Goal: Communication & Community: Answer question/provide support

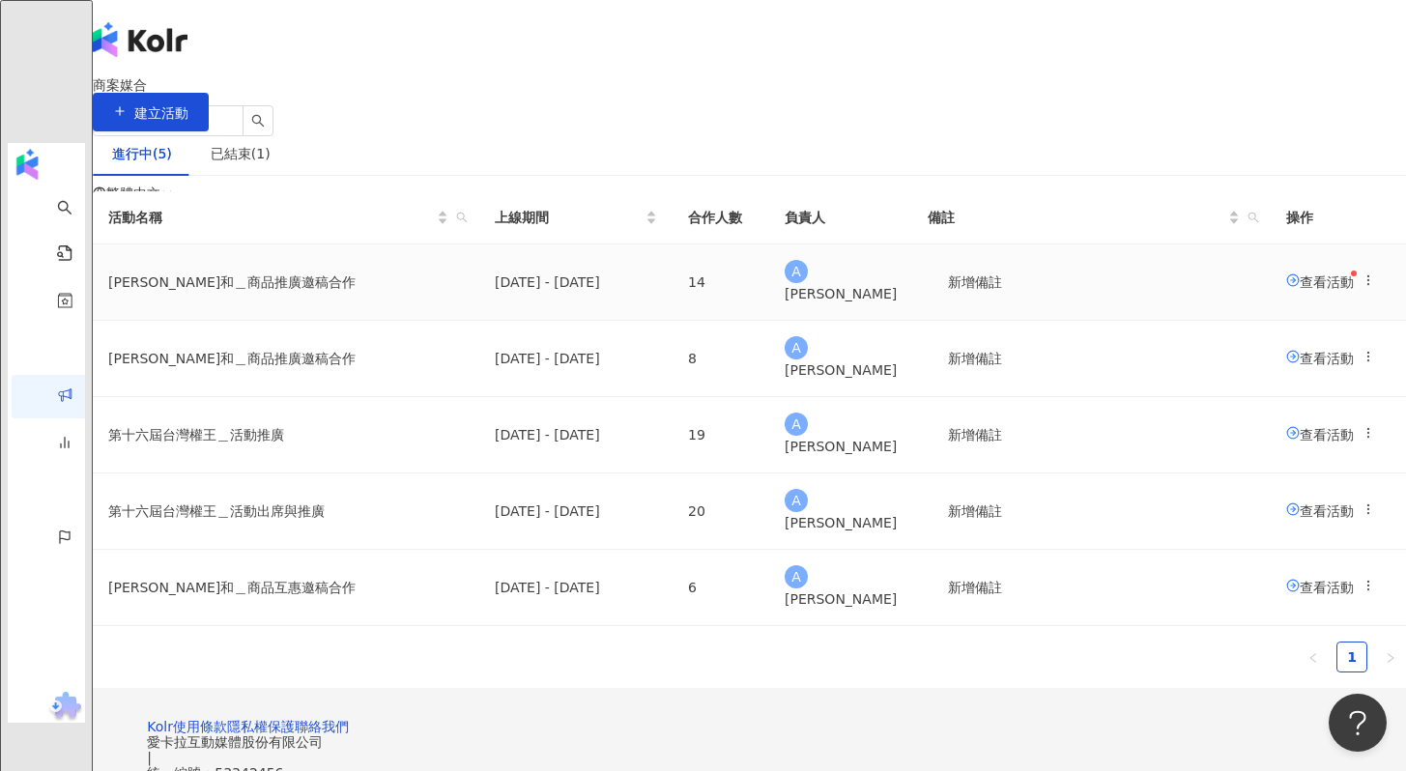
click at [1286, 289] on span "查看活動" at bounding box center [1320, 280] width 68 height 15
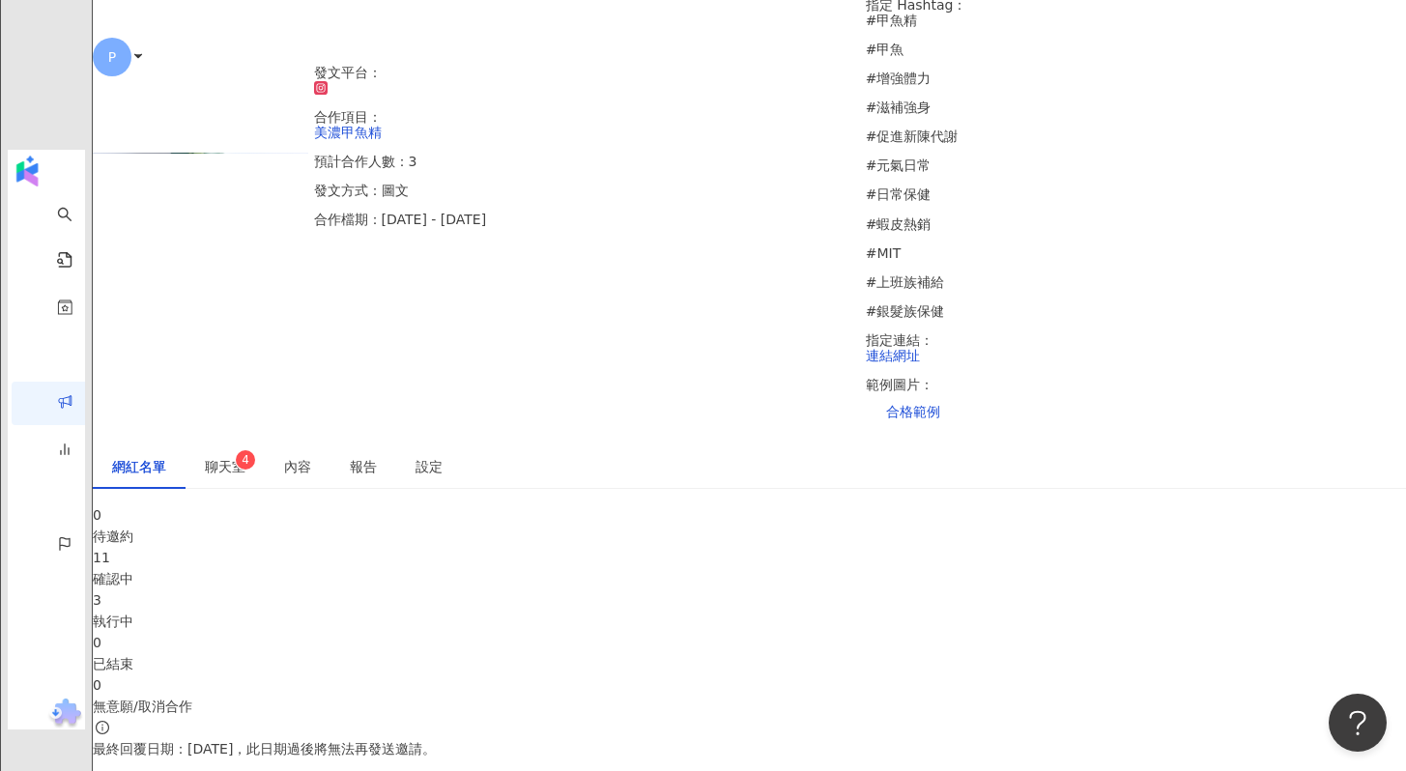
scroll to position [590, 0]
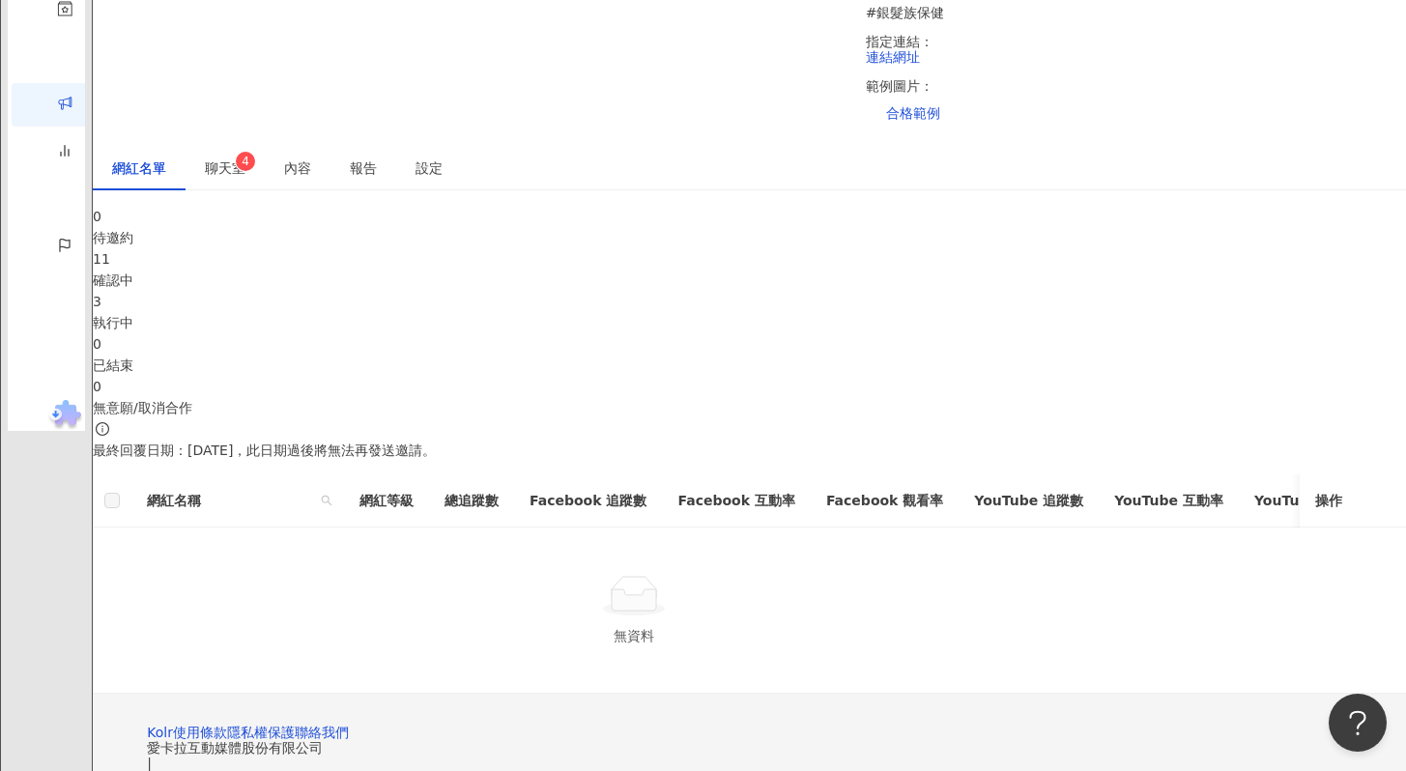
click at [688, 291] on div "3 執行中" at bounding box center [749, 312] width 1313 height 43
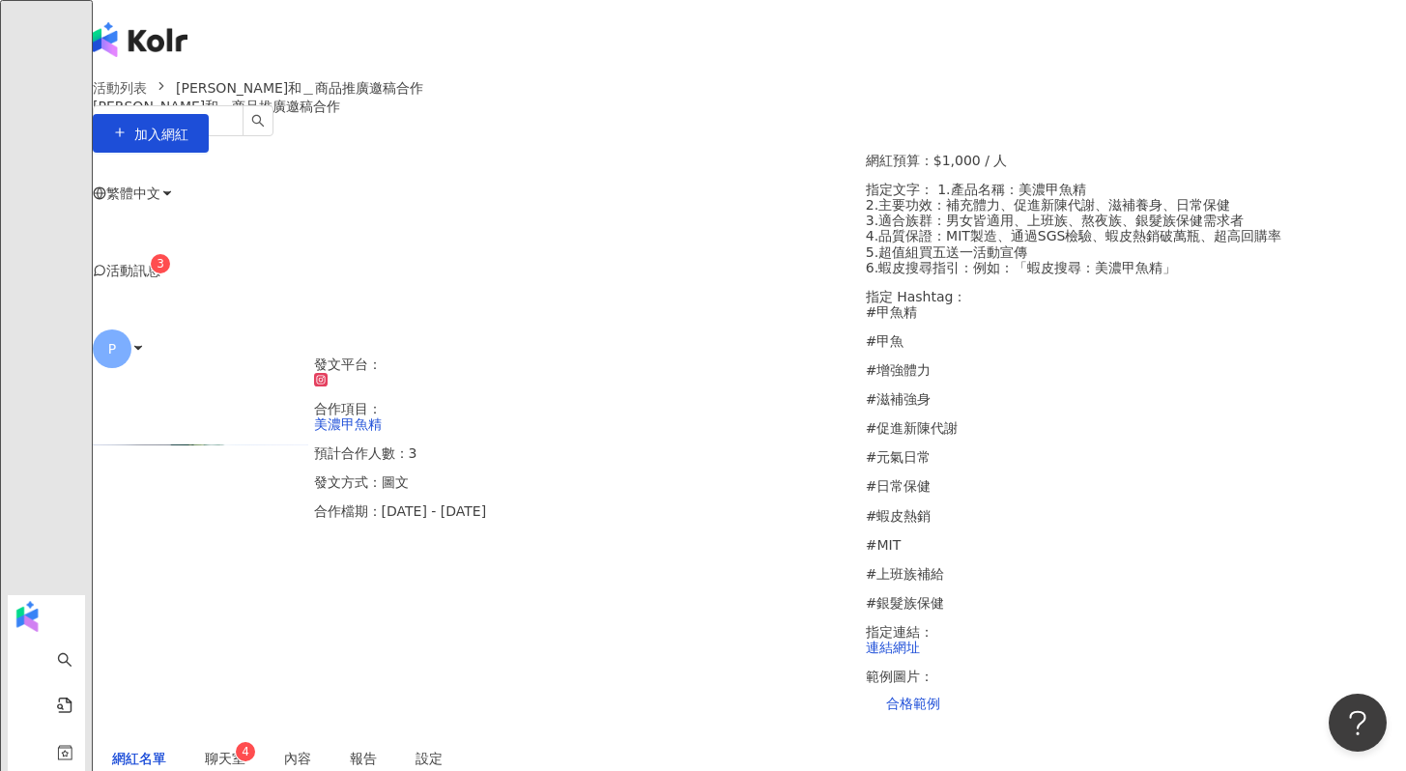
click at [245, 752] on span "聊天室 4" at bounding box center [225, 759] width 41 height 14
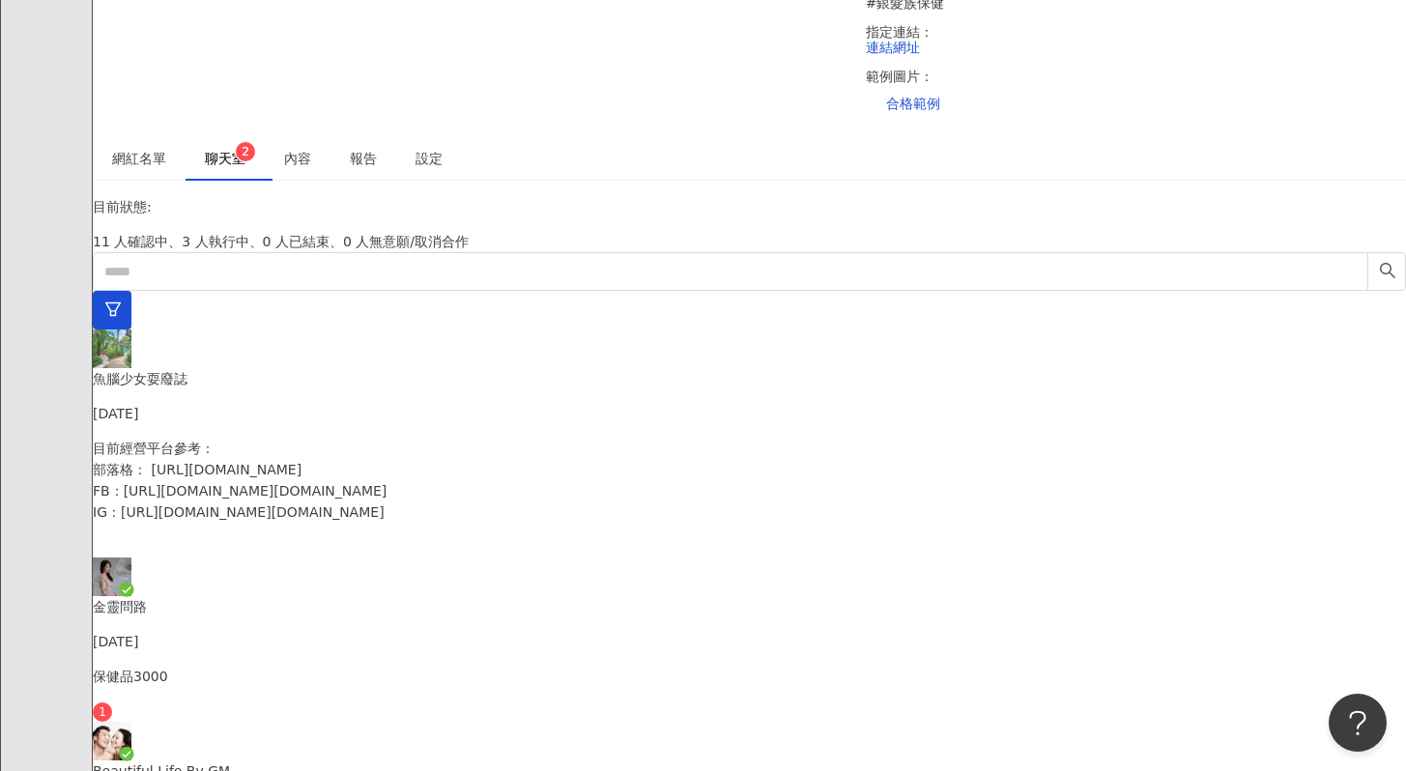
scroll to position [617, 0]
click at [286, 666] on p "保健品3000" at bounding box center [749, 676] width 1313 height 21
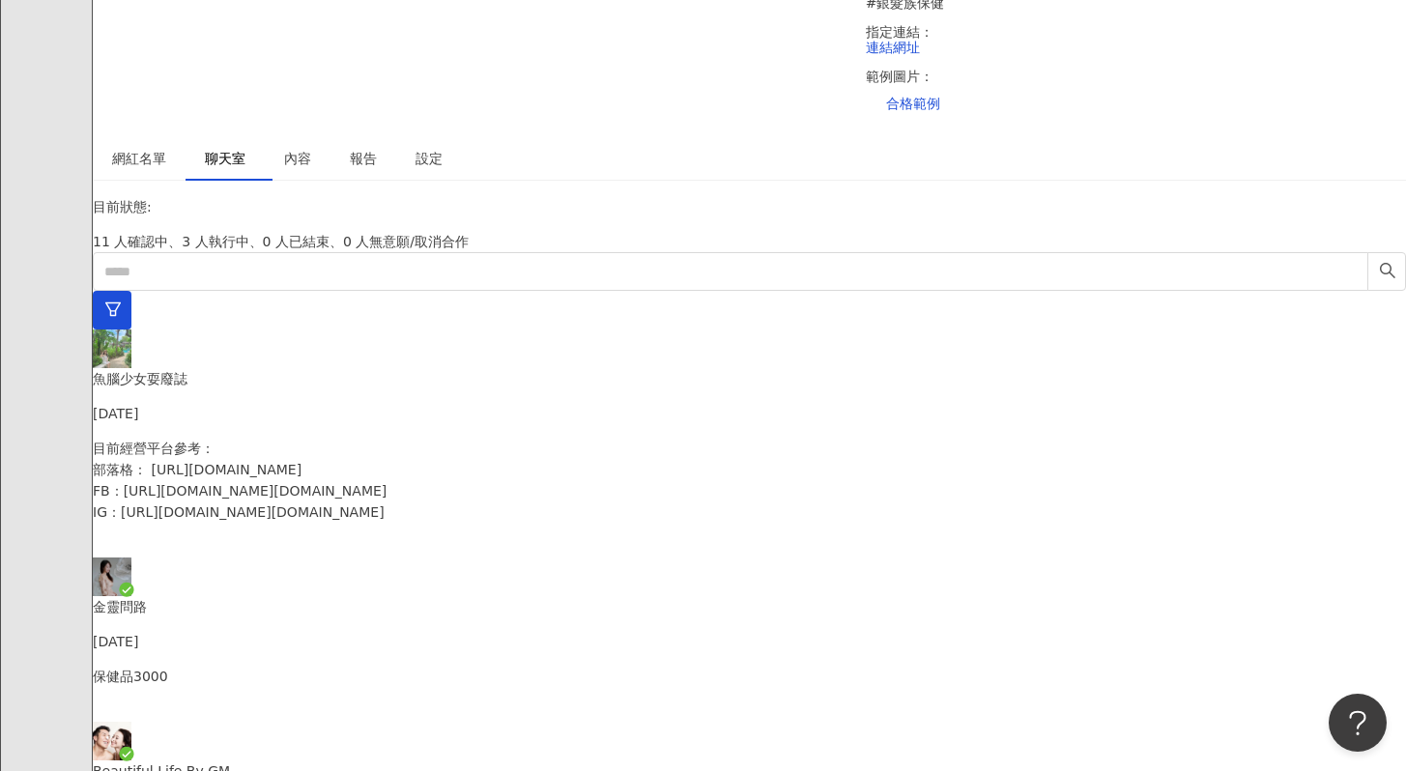
click at [323, 666] on div "保健品3000" at bounding box center [749, 694] width 1313 height 56
click at [303, 438] on p "目前經營平台參考： 部落格： https://lazy10.tw FB：https://www.facebook.com/lazy10.tw IG：https…" at bounding box center [749, 480] width 1313 height 85
click at [287, 666] on p "保健品3000" at bounding box center [749, 676] width 1313 height 21
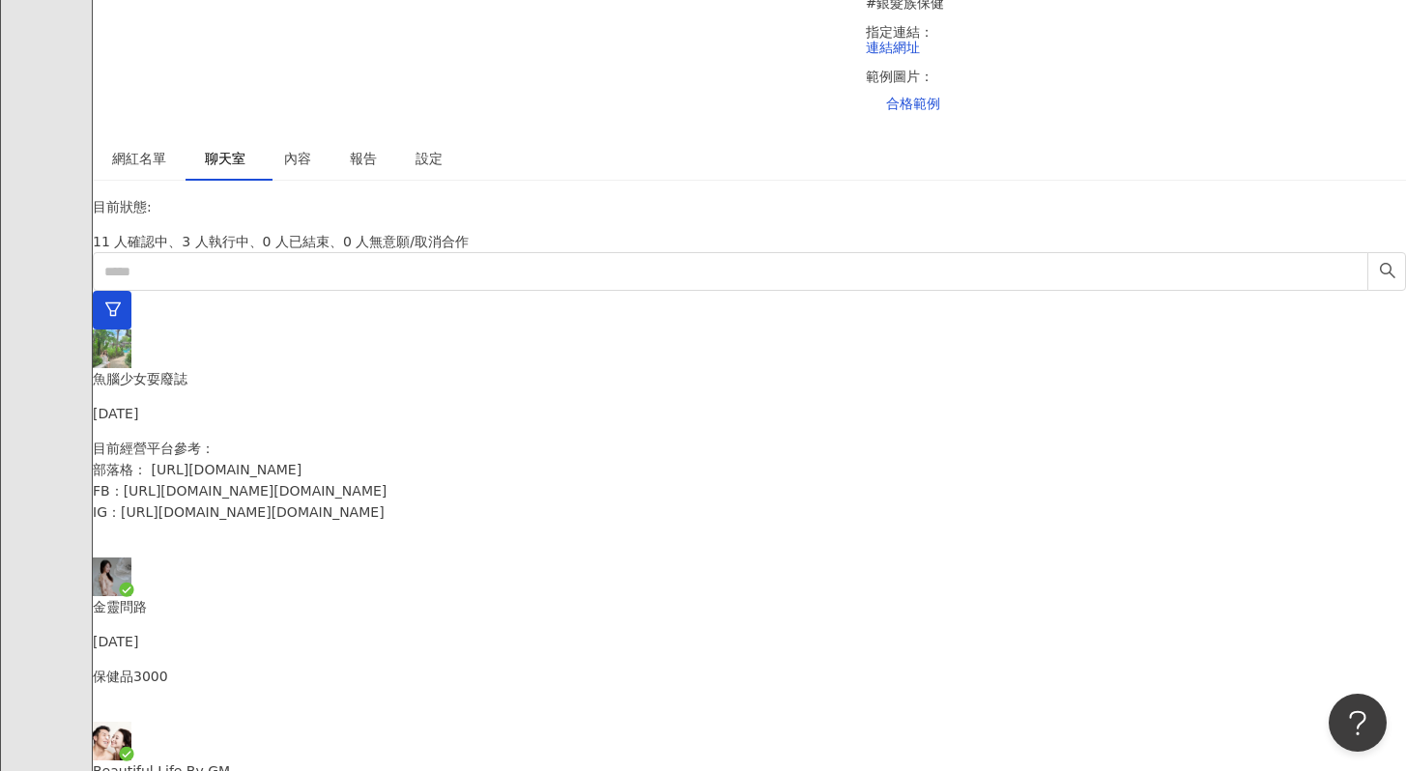
scroll to position [291, 0]
click at [291, 438] on div "目前經營平台參考： 部落格： https://lazy10.tw FB：https://www.facebook.com/lazy10.tw IG：https…" at bounding box center [749, 498] width 1313 height 120
click at [277, 666] on p "保健品3000" at bounding box center [749, 676] width 1313 height 21
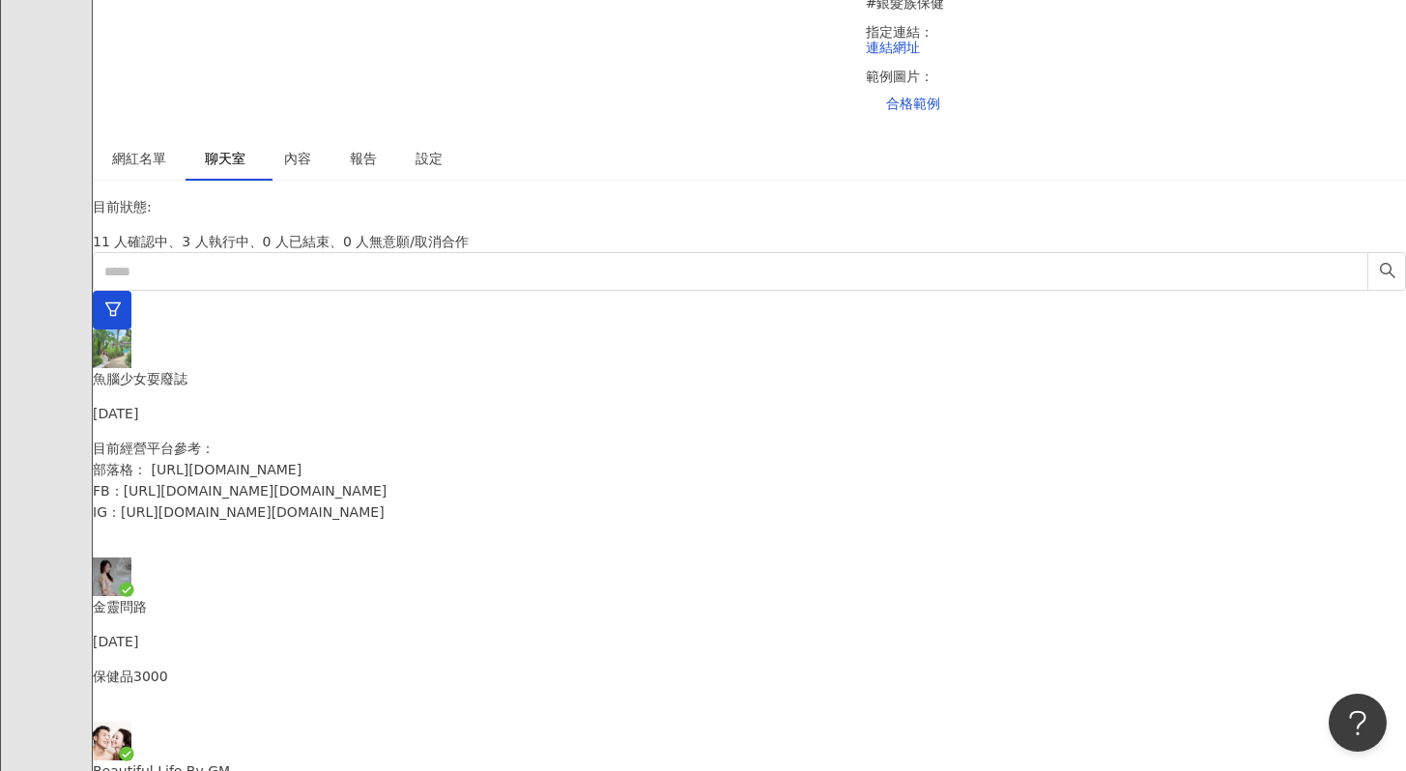
scroll to position [291, 0]
click at [131, 722] on img at bounding box center [112, 741] width 39 height 39
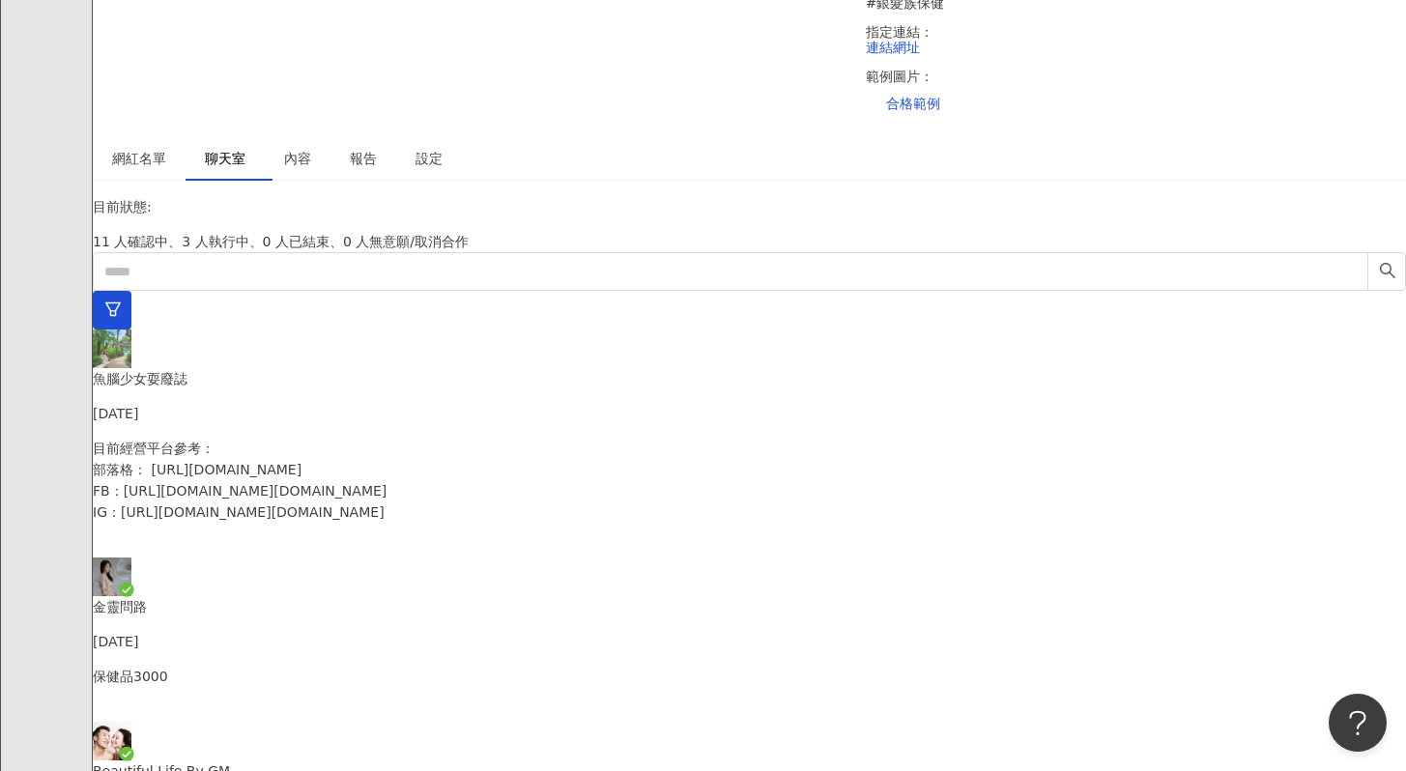
scroll to position [544, 0]
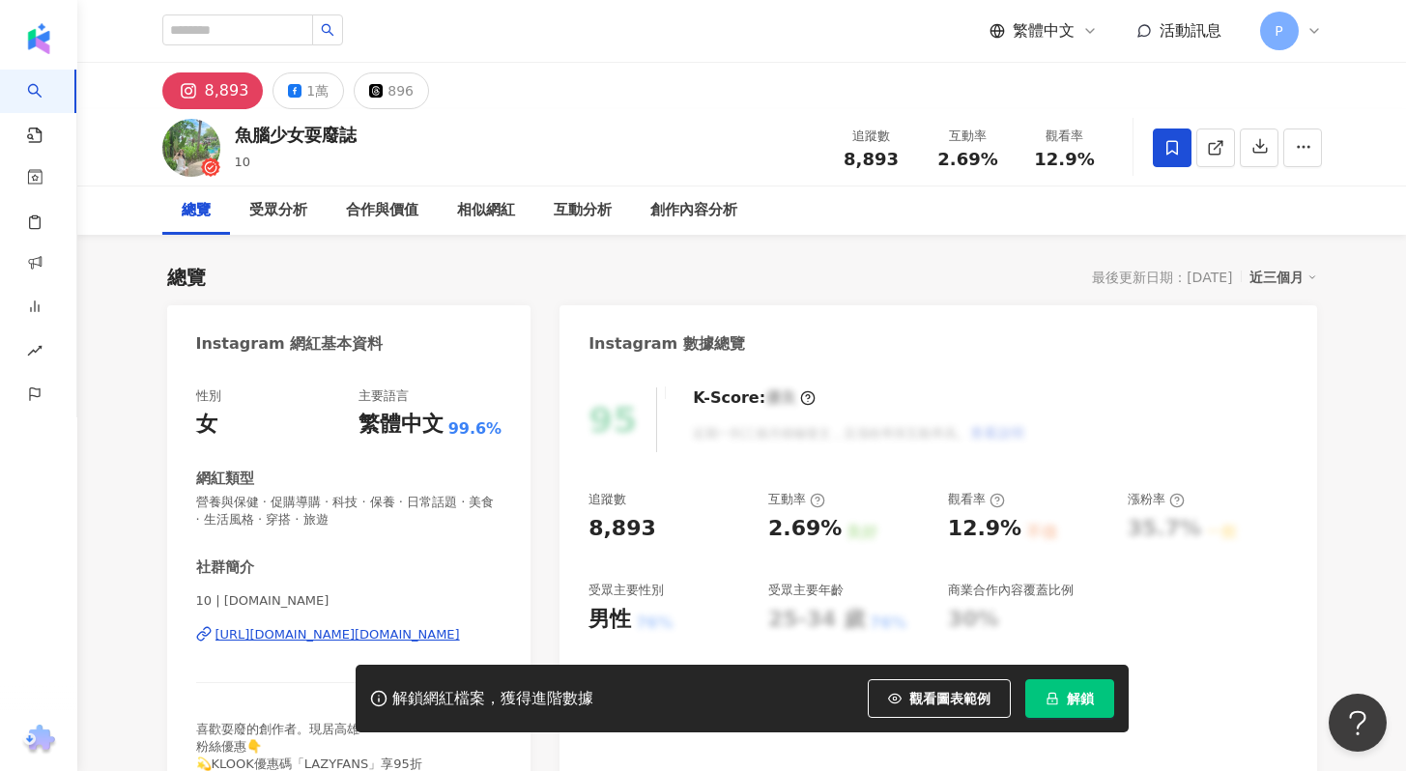
click at [1069, 704] on span "解鎖" at bounding box center [1080, 698] width 27 height 15
click at [1074, 696] on span "解鎖" at bounding box center [1080, 698] width 27 height 15
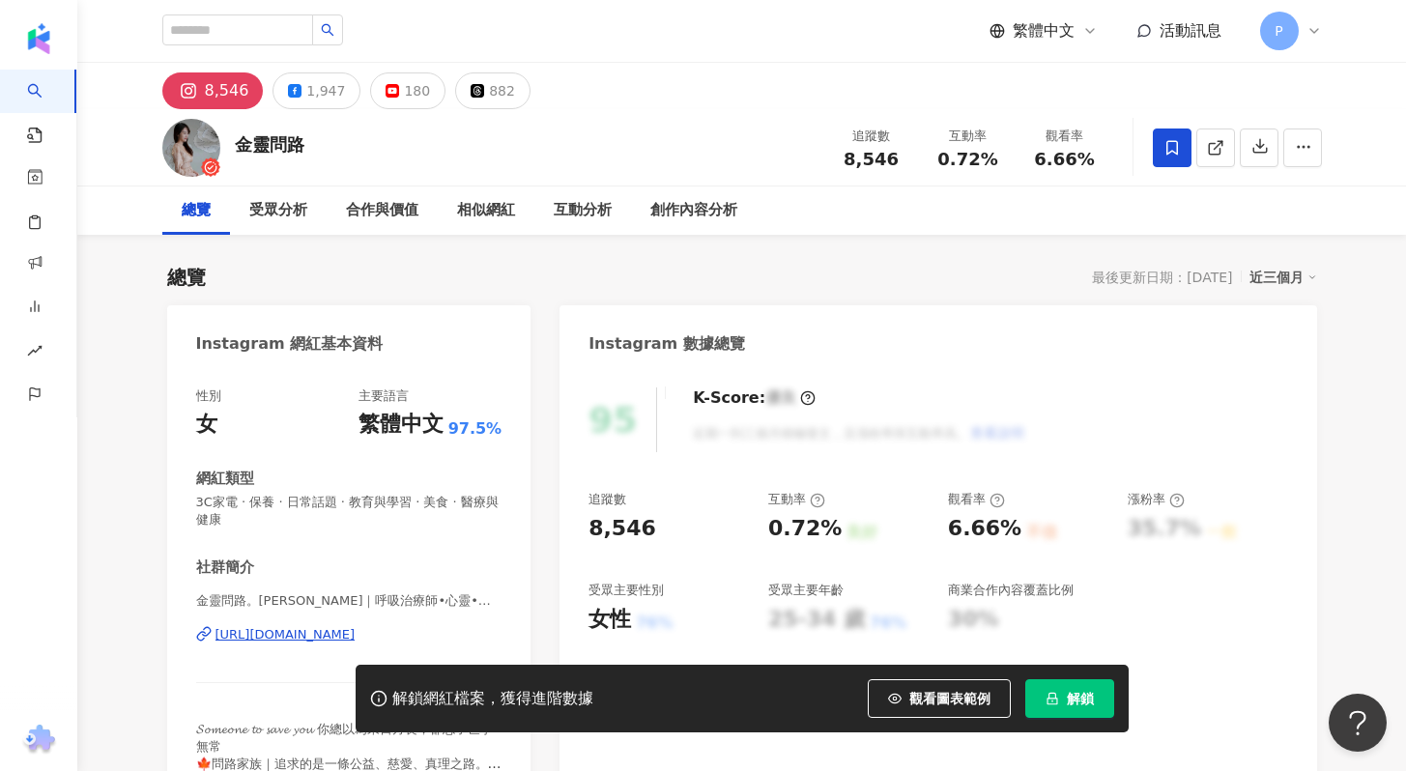
click at [1073, 699] on span "解鎖" at bounding box center [1080, 698] width 27 height 15
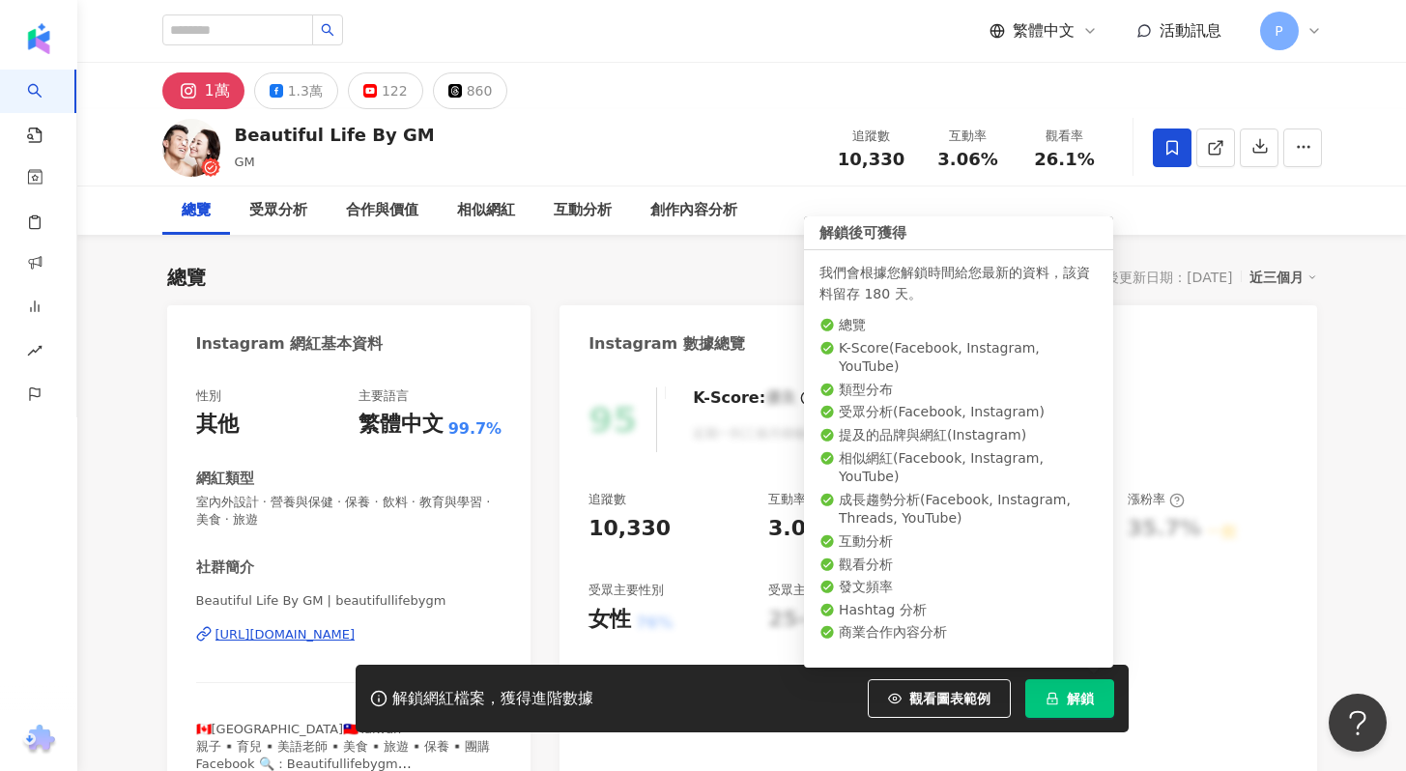
click at [1058, 696] on button "解鎖" at bounding box center [1069, 698] width 89 height 39
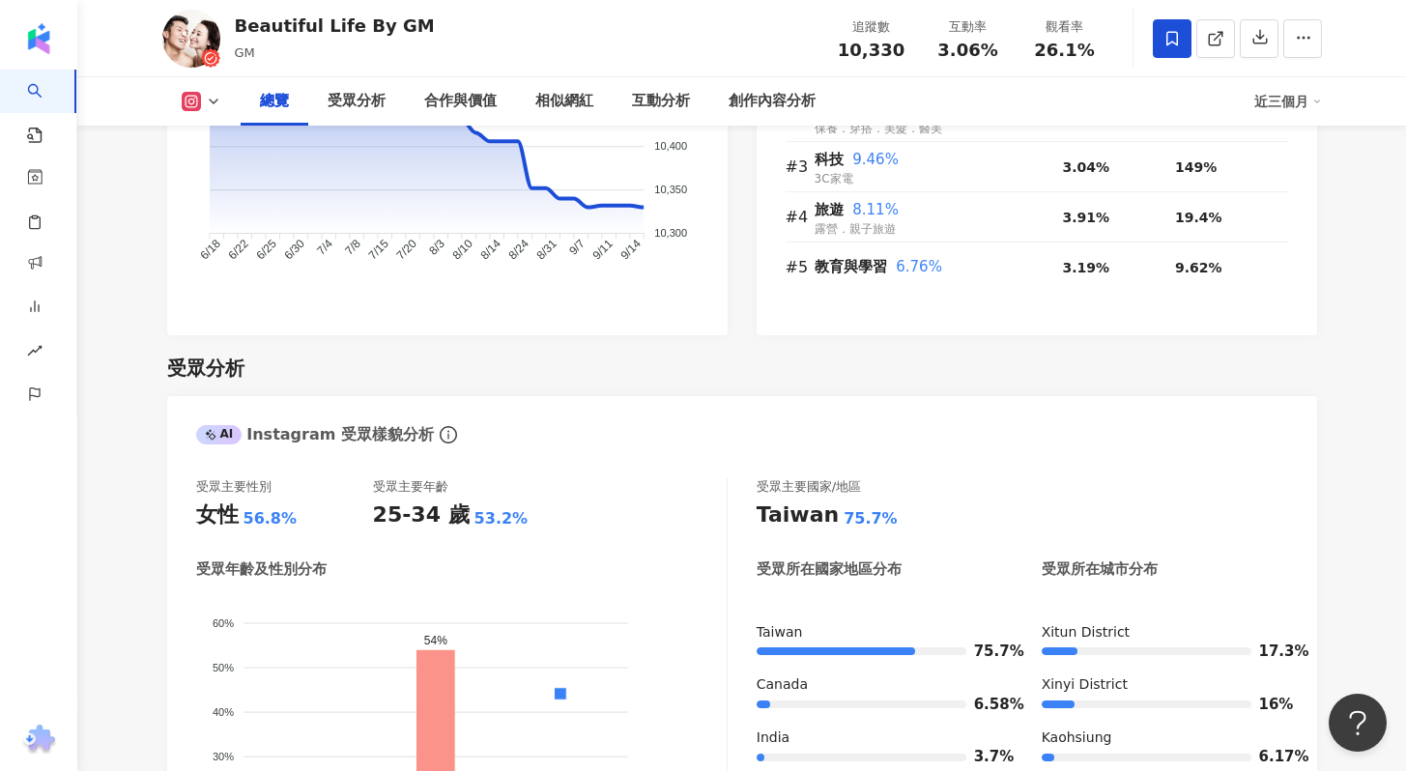
scroll to position [1817, 0]
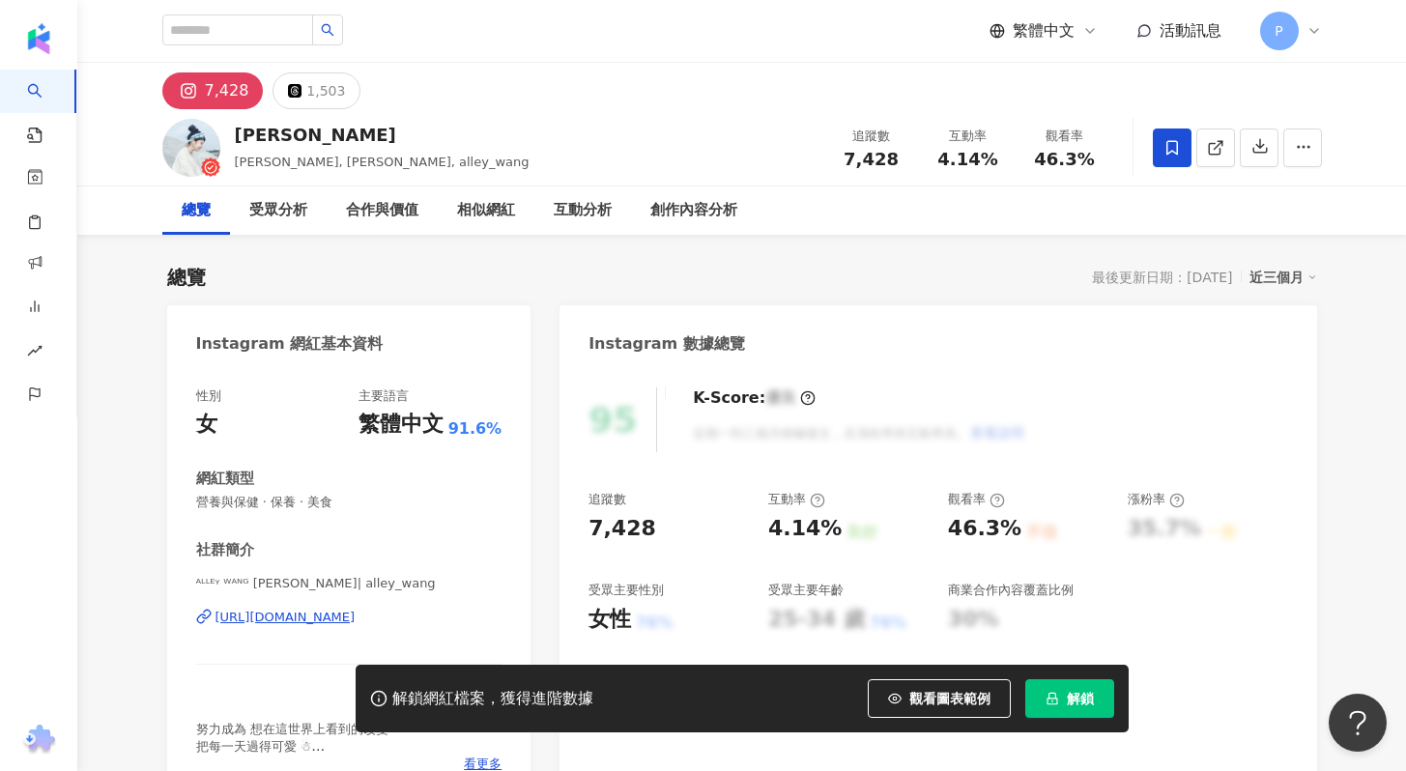
click at [1058, 695] on button "解鎖" at bounding box center [1069, 698] width 89 height 39
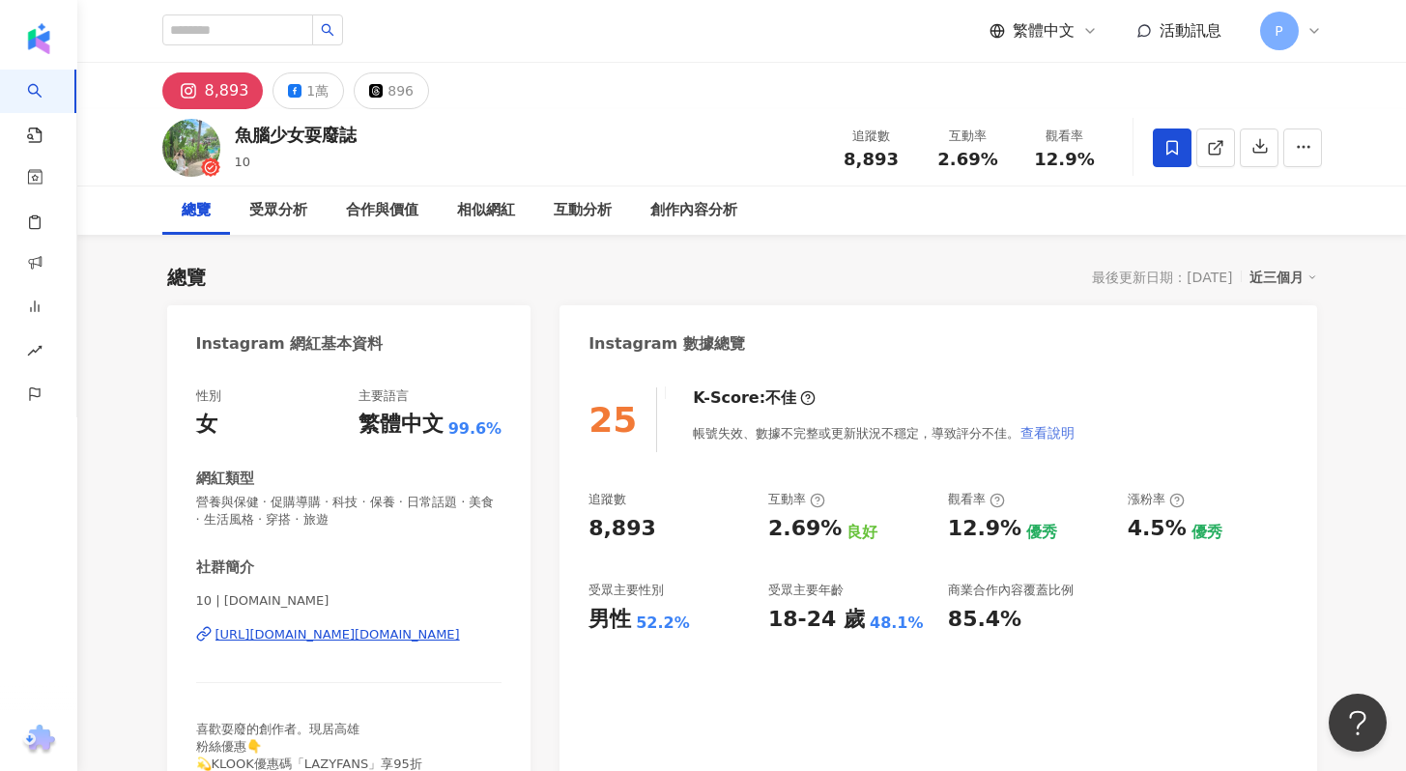
click at [1049, 435] on span "查看說明" at bounding box center [1047, 432] width 54 height 15
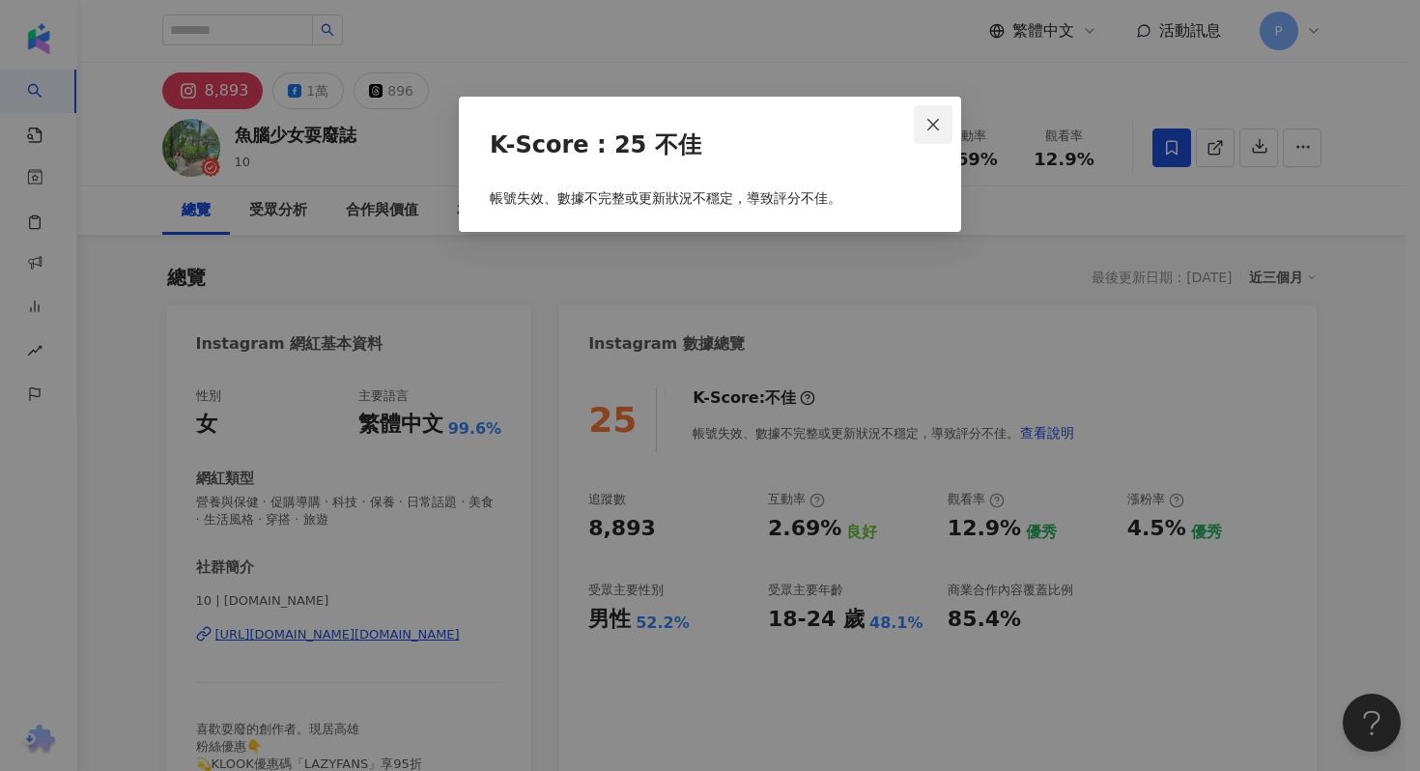
click at [937, 128] on icon "close" at bounding box center [933, 124] width 12 height 12
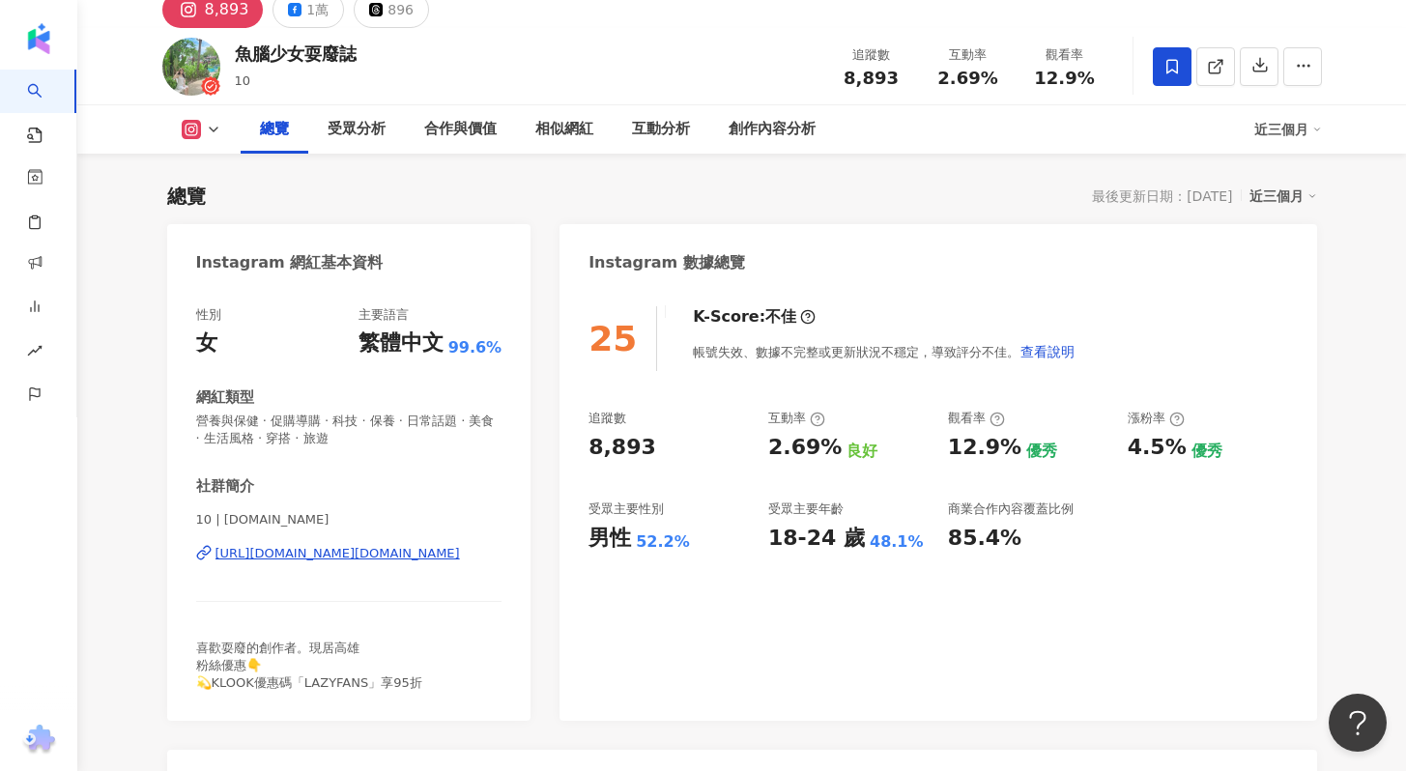
scroll to position [74, 0]
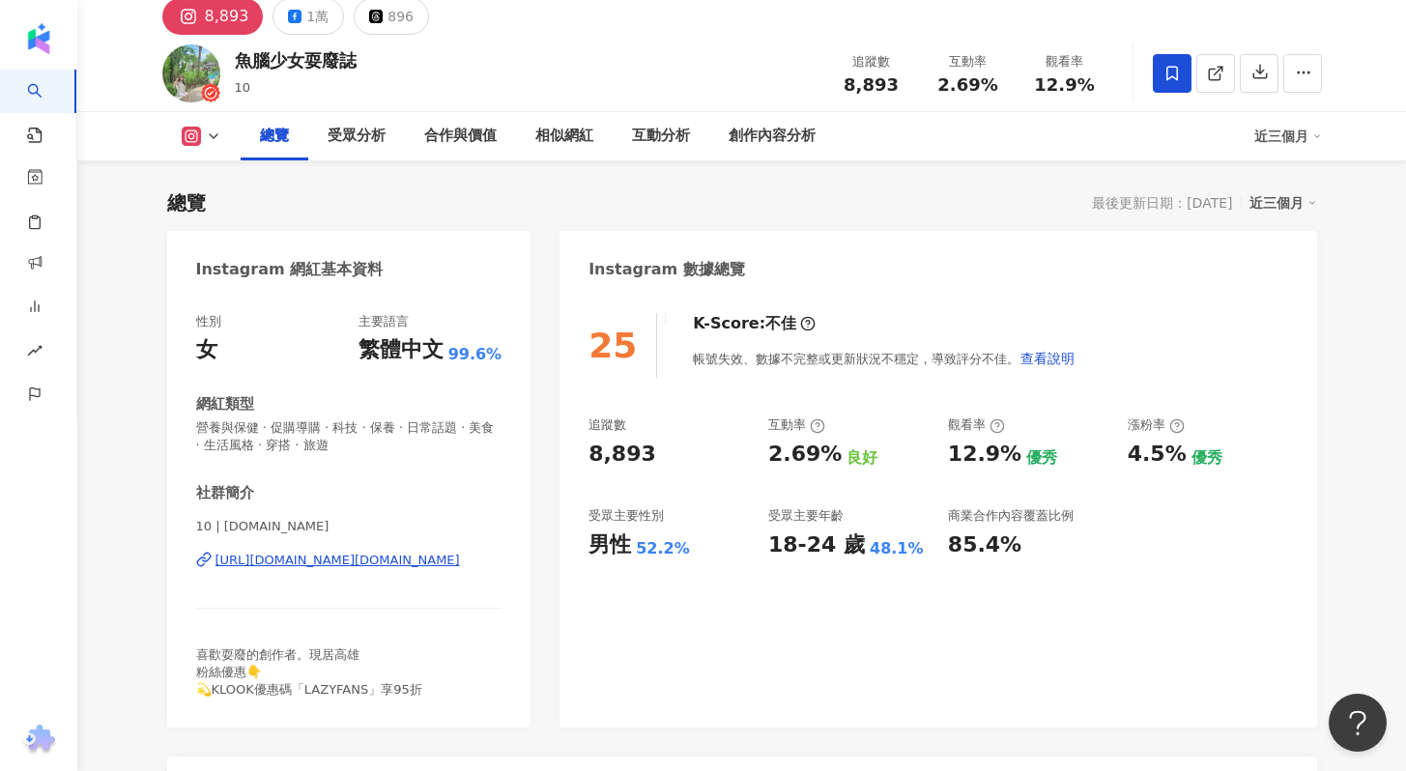
click at [318, 559] on div "[URL][DOMAIN_NAME][DOMAIN_NAME]" at bounding box center [337, 560] width 244 height 17
click at [1028, 353] on span "查看說明" at bounding box center [1047, 358] width 54 height 15
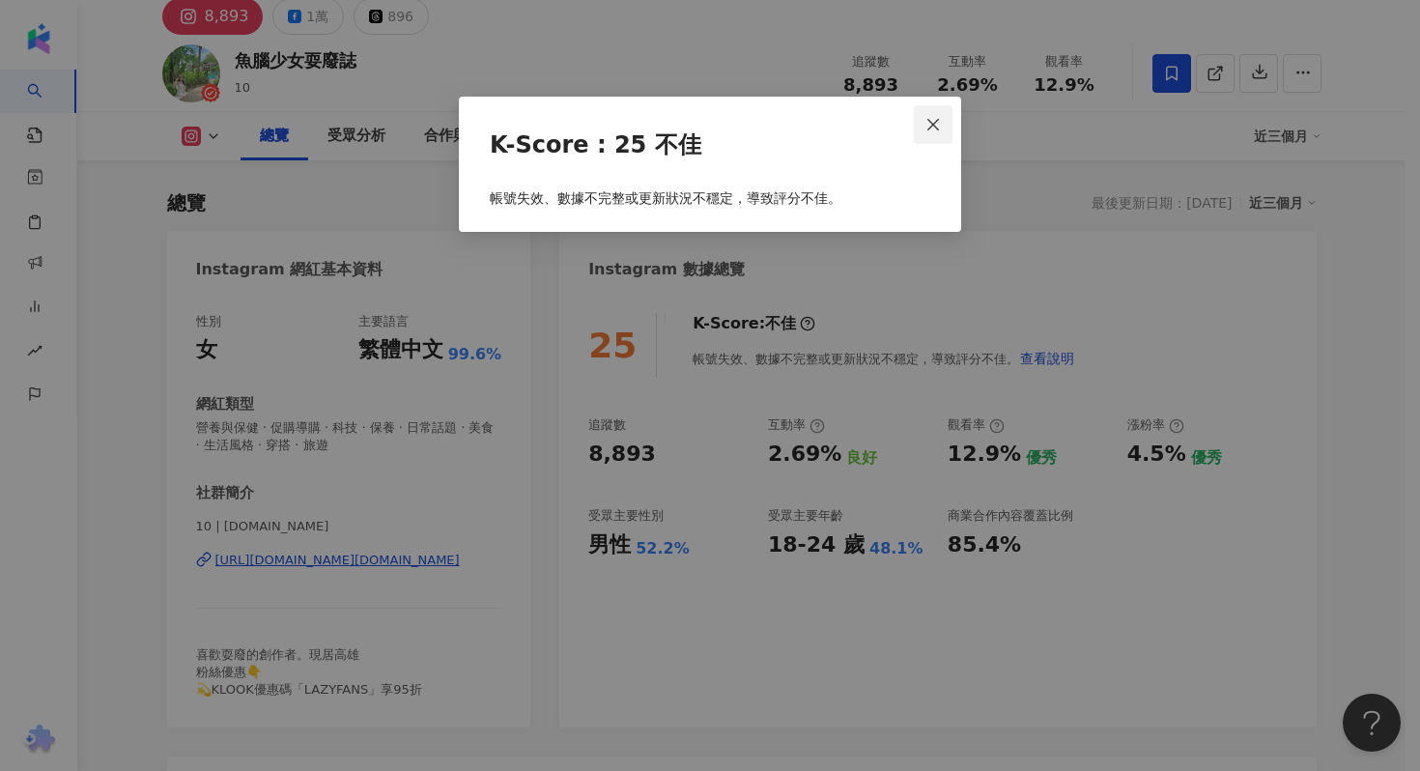
click at [934, 127] on icon "close" at bounding box center [933, 124] width 15 height 15
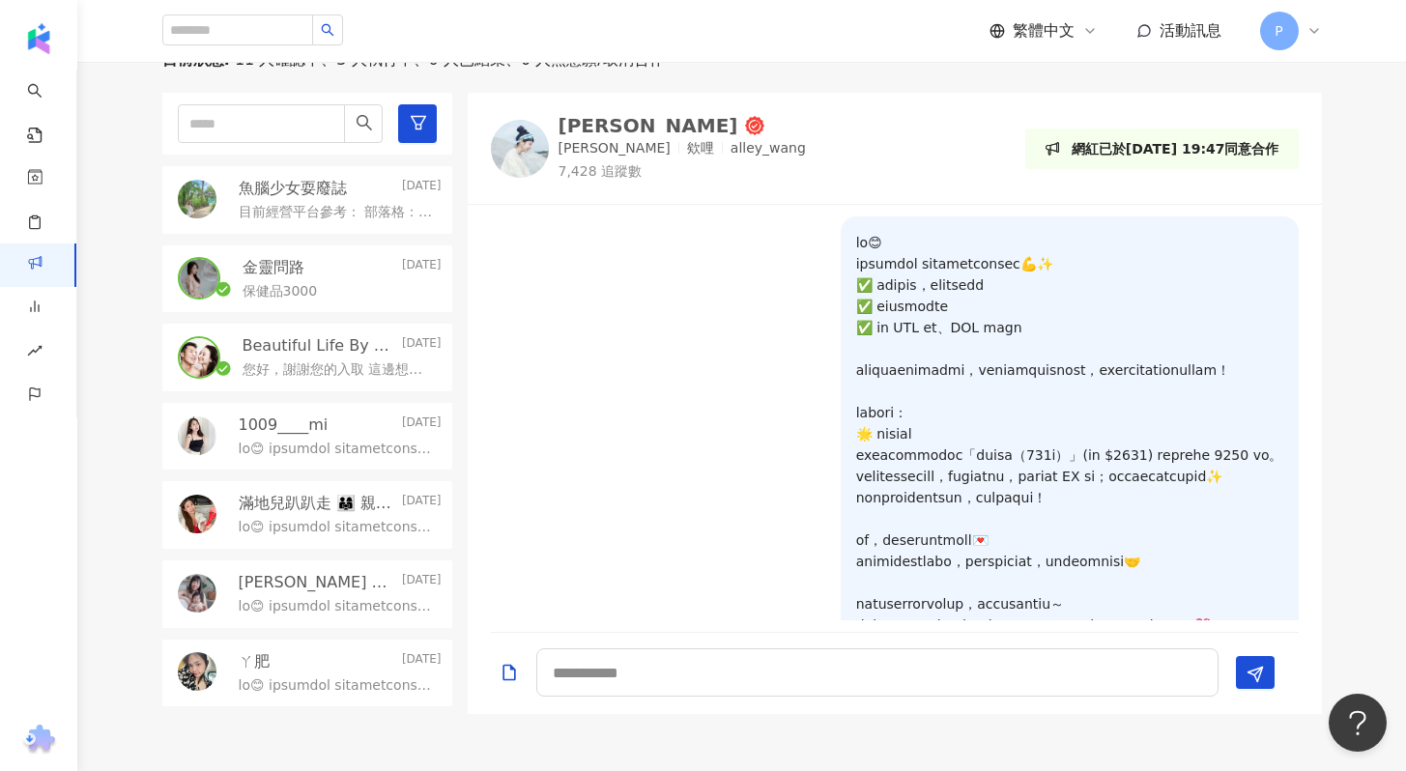
scroll to position [581, 0]
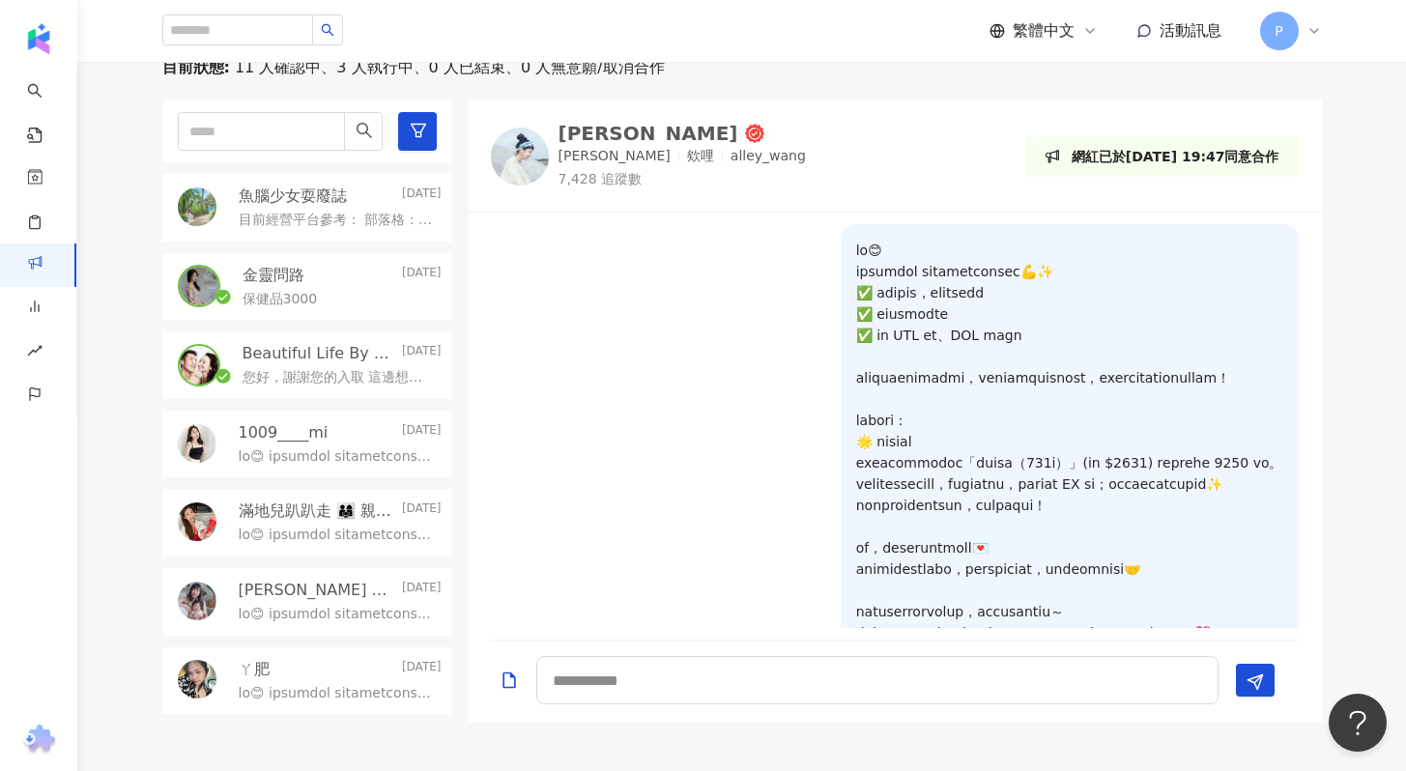
click at [303, 271] on p "金靈問路" at bounding box center [273, 275] width 62 height 21
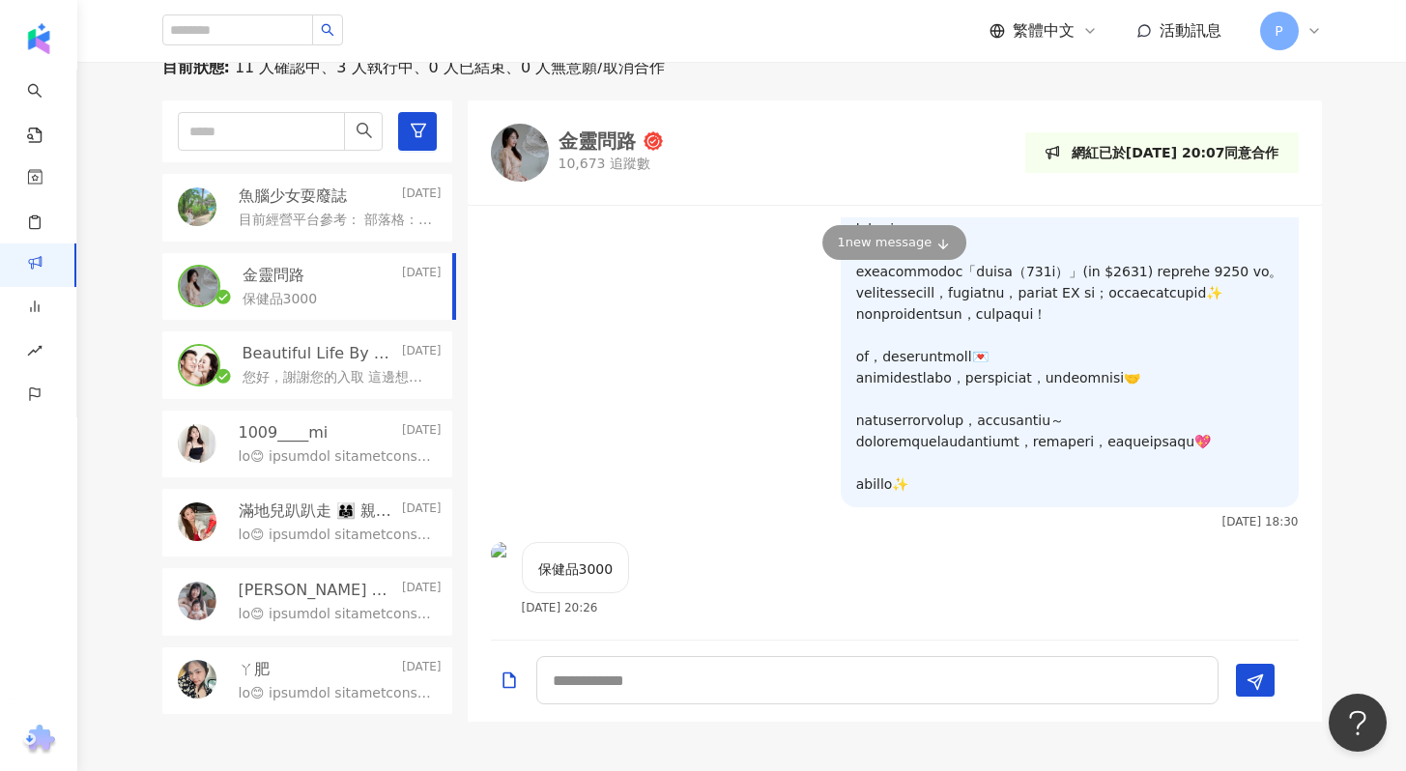
scroll to position [291, 0]
click at [368, 216] on p "目前經營平台參考： 部落格： https://lazy10.tw FB：https://www.facebook.com/lazy10.tw IG：https…" at bounding box center [336, 220] width 195 height 19
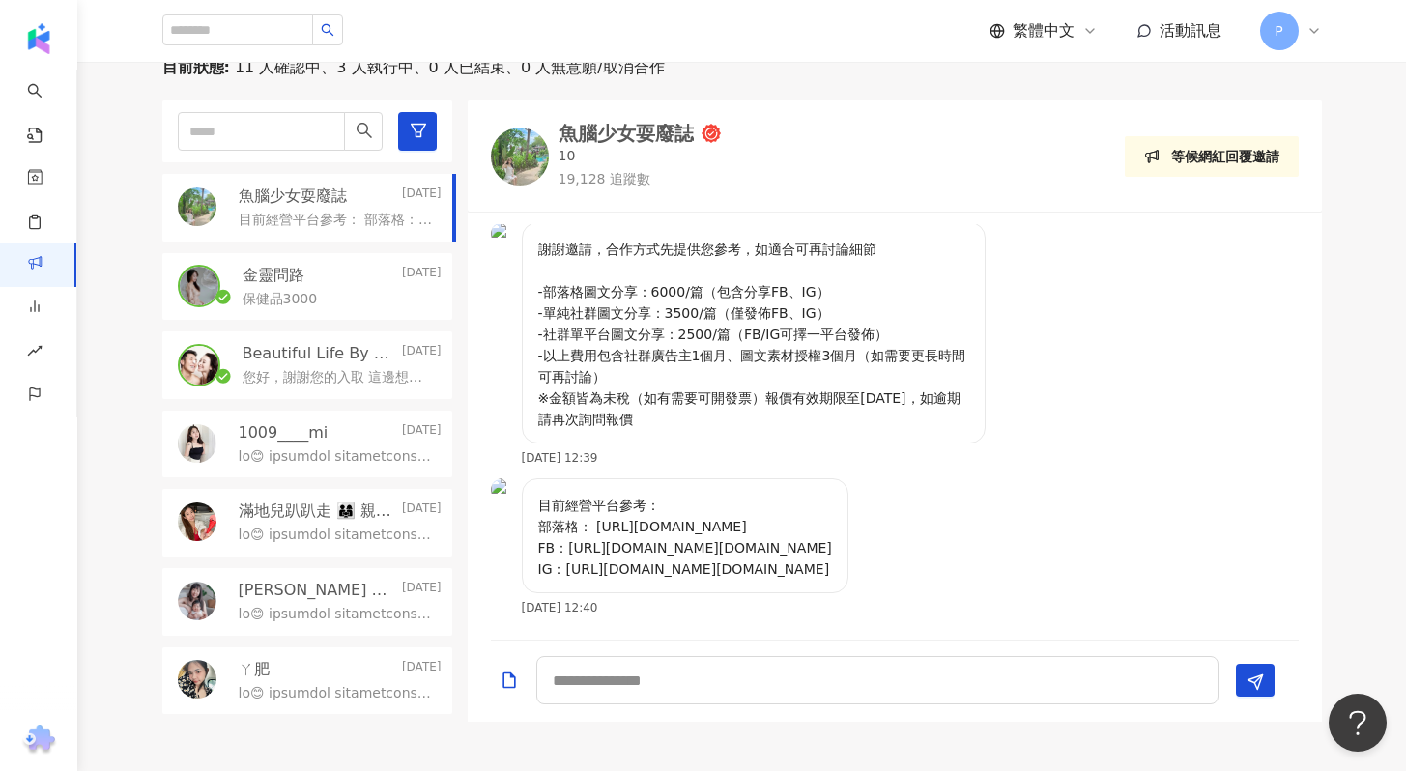
click at [325, 372] on p "您好，謝謝您的入取 這邊想和您爭取下稿費2000，希望有機會能與您合作推廣，謝謝您！" at bounding box center [337, 377] width 191 height 19
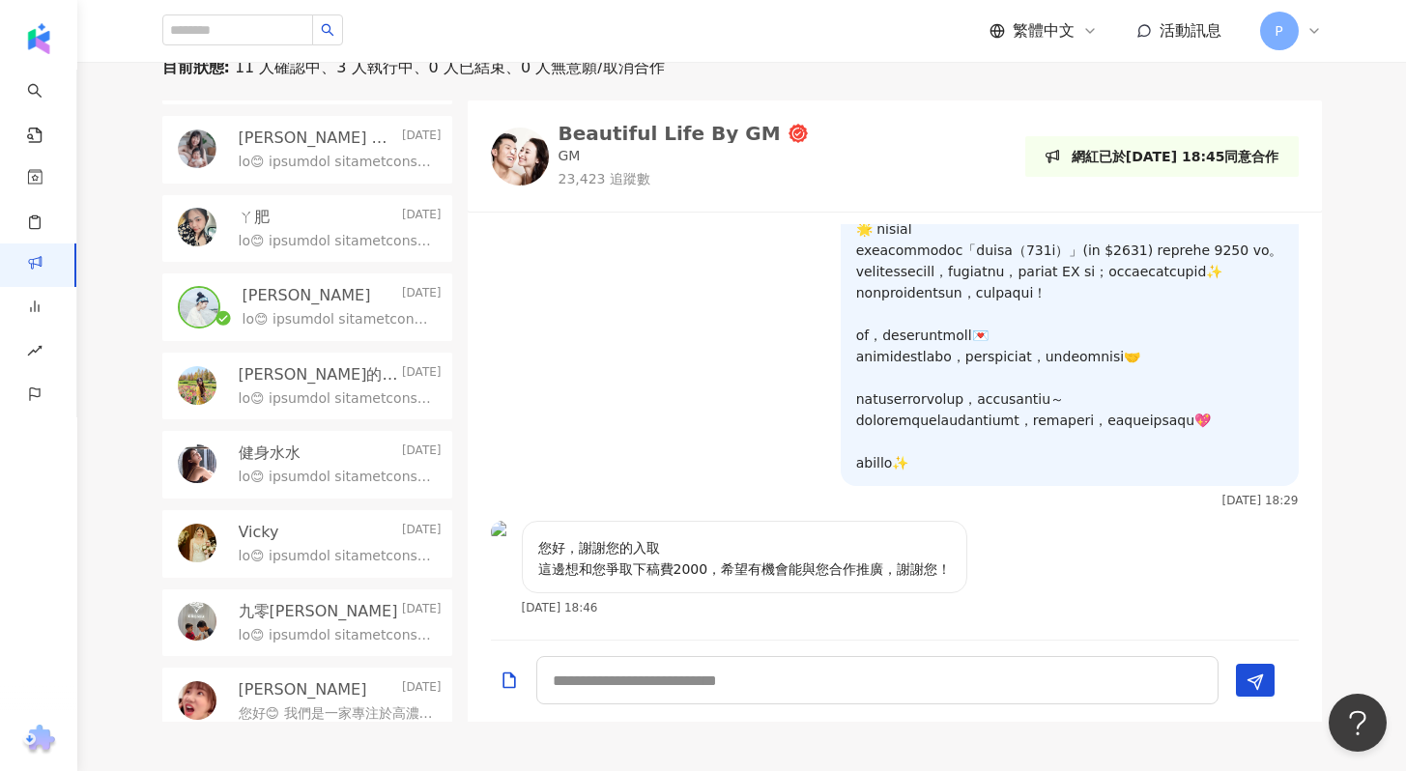
scroll to position [459, 0]
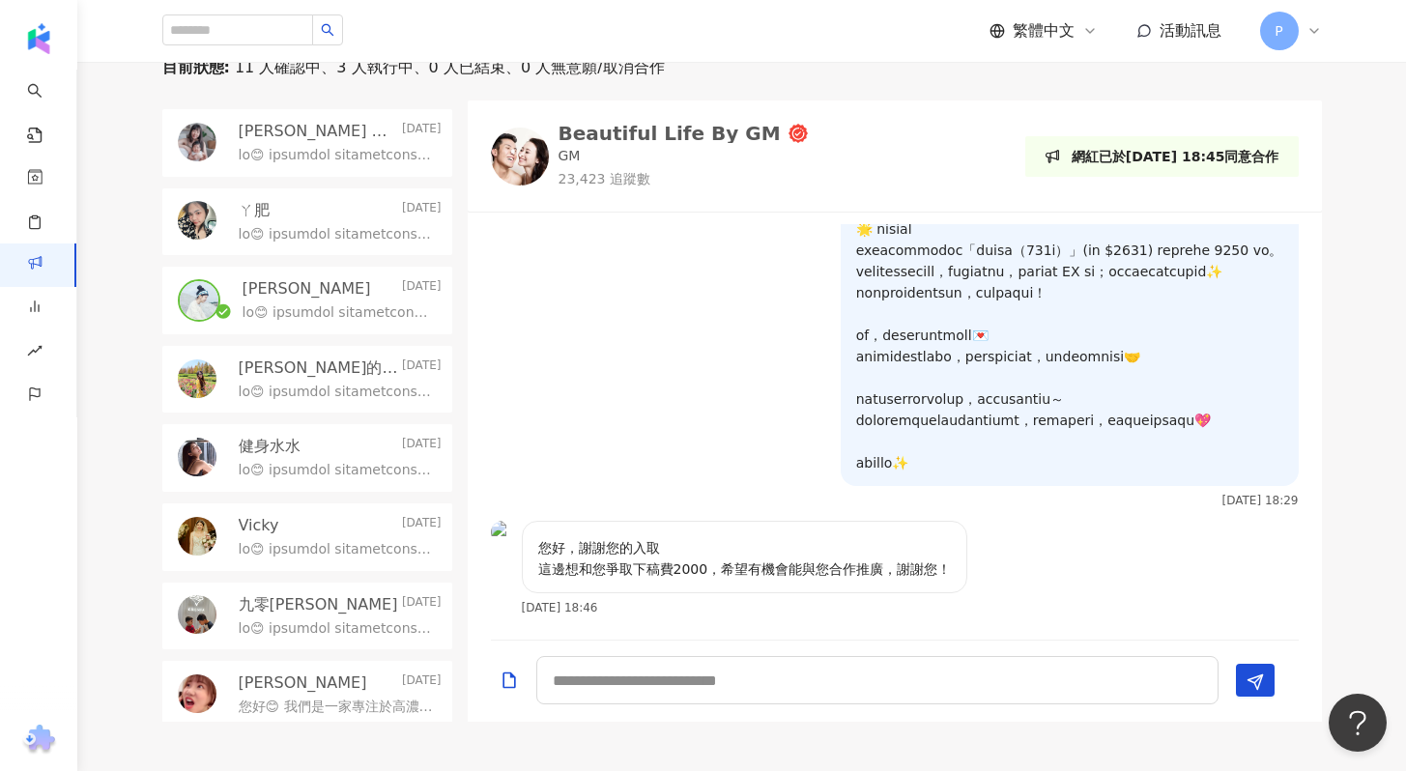
click at [318, 318] on p at bounding box center [337, 312] width 191 height 19
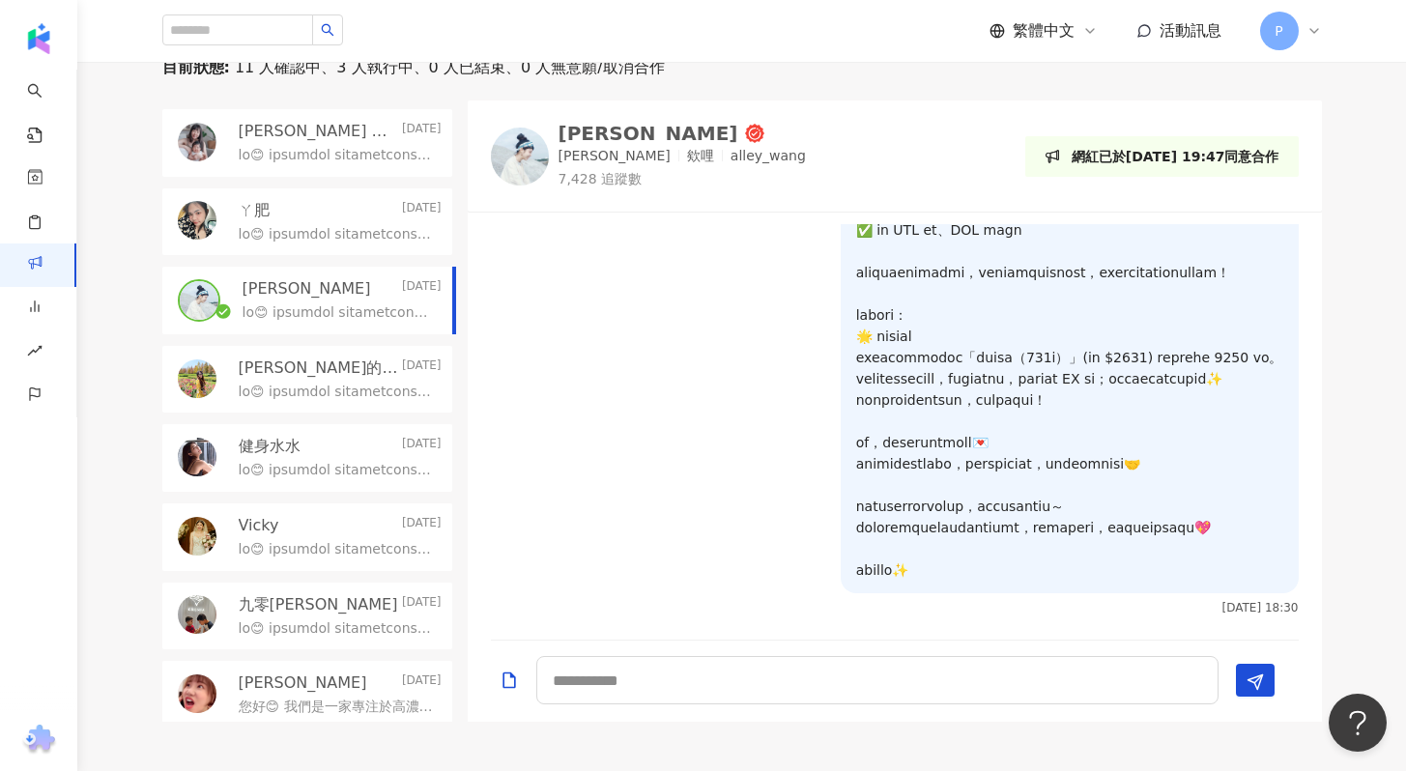
scroll to position [212, 0]
click at [275, 287] on p "王雅雯" at bounding box center [306, 288] width 128 height 21
click at [596, 136] on div "王雅雯" at bounding box center [648, 133] width 180 height 19
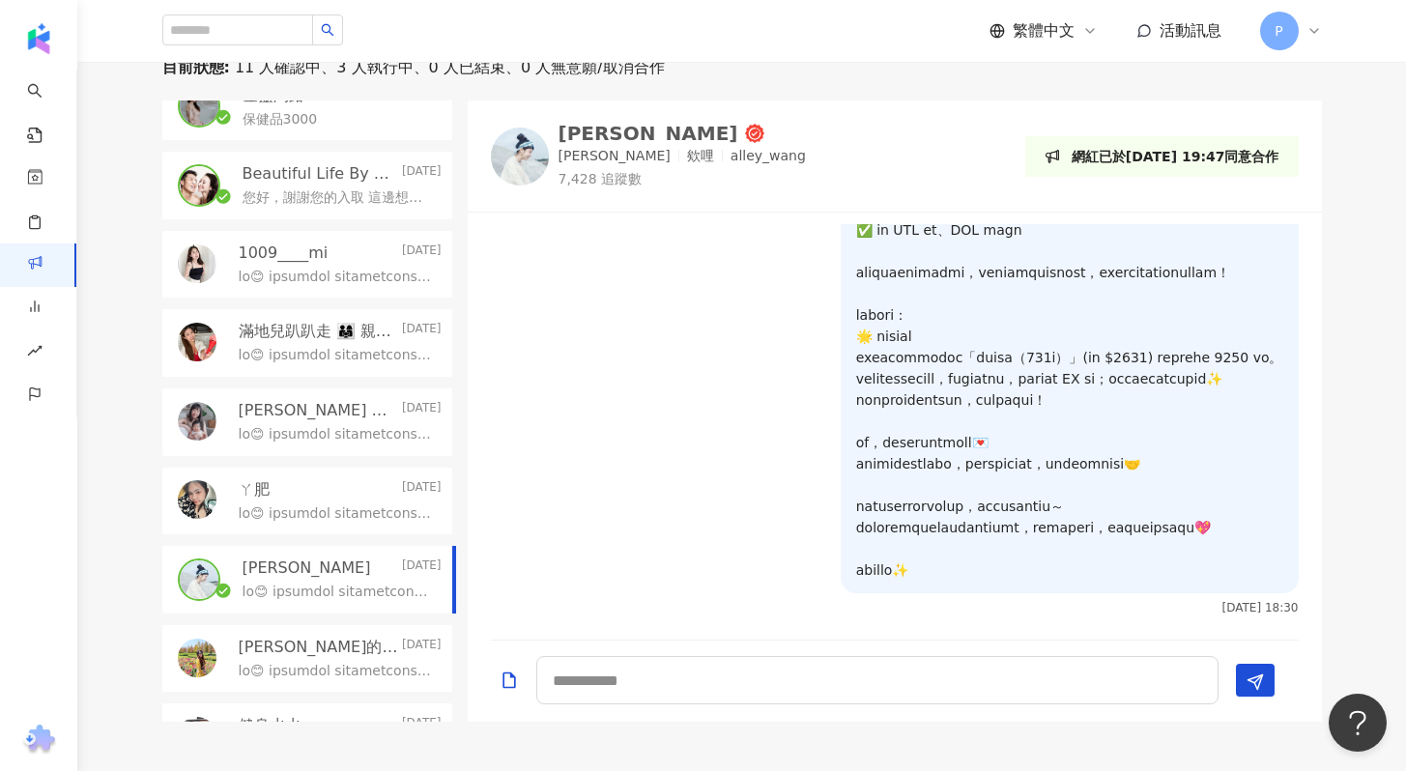
scroll to position [0, 0]
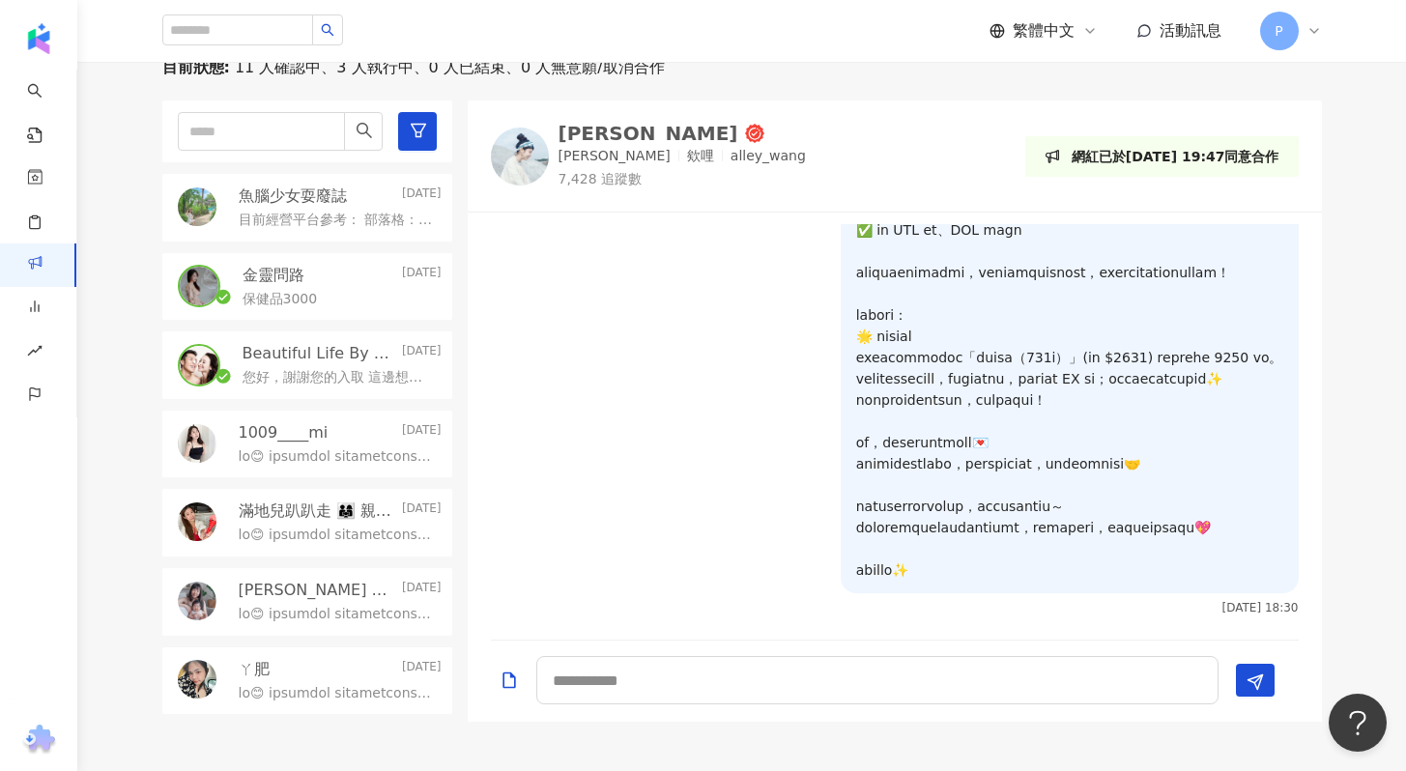
click at [266, 353] on p "Beautiful Life By GM" at bounding box center [320, 353] width 156 height 21
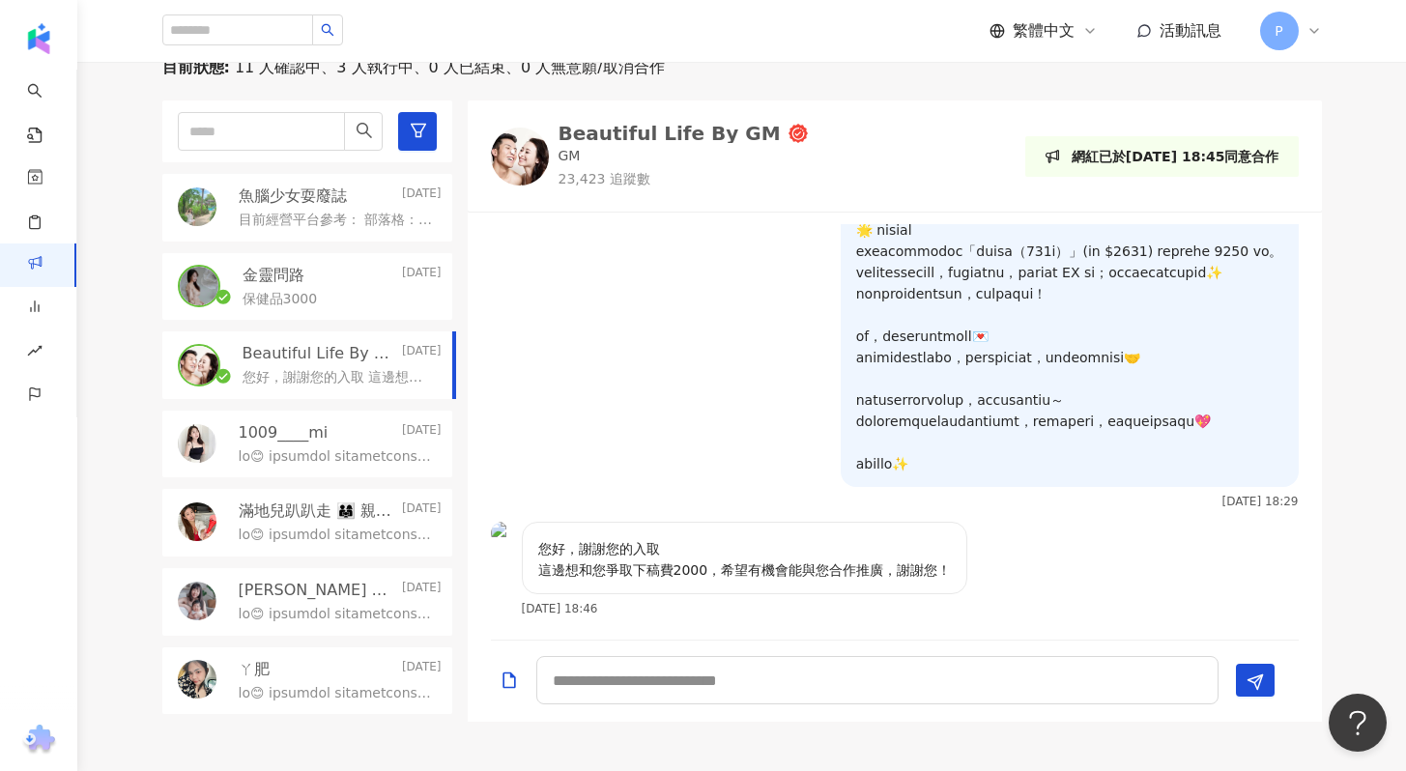
scroll to position [319, 0]
click at [264, 272] on p "金靈問路" at bounding box center [273, 275] width 62 height 21
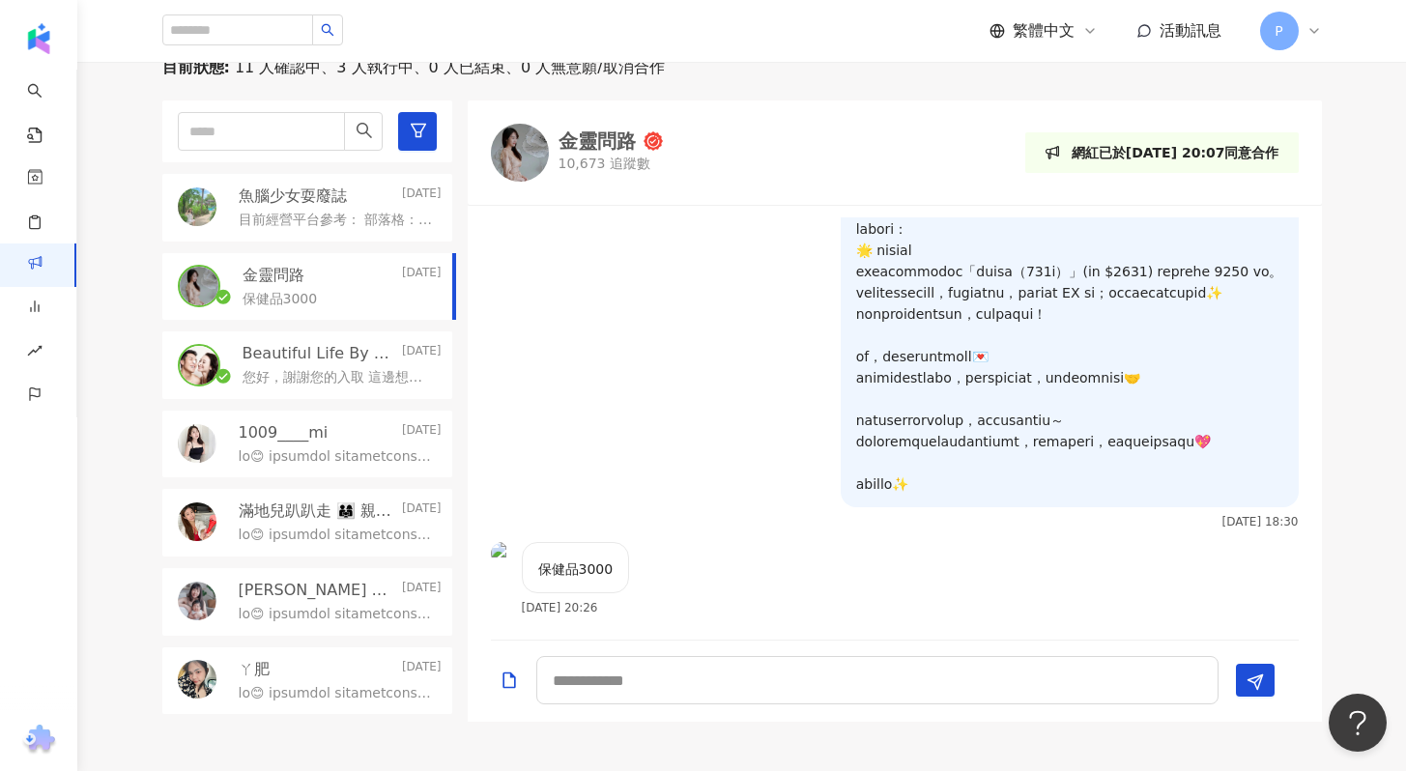
scroll to position [291, 0]
click at [604, 143] on div "金靈問路" at bounding box center [596, 140] width 77 height 19
click at [302, 201] on p "魚腦少女耍廢誌" at bounding box center [293, 195] width 108 height 21
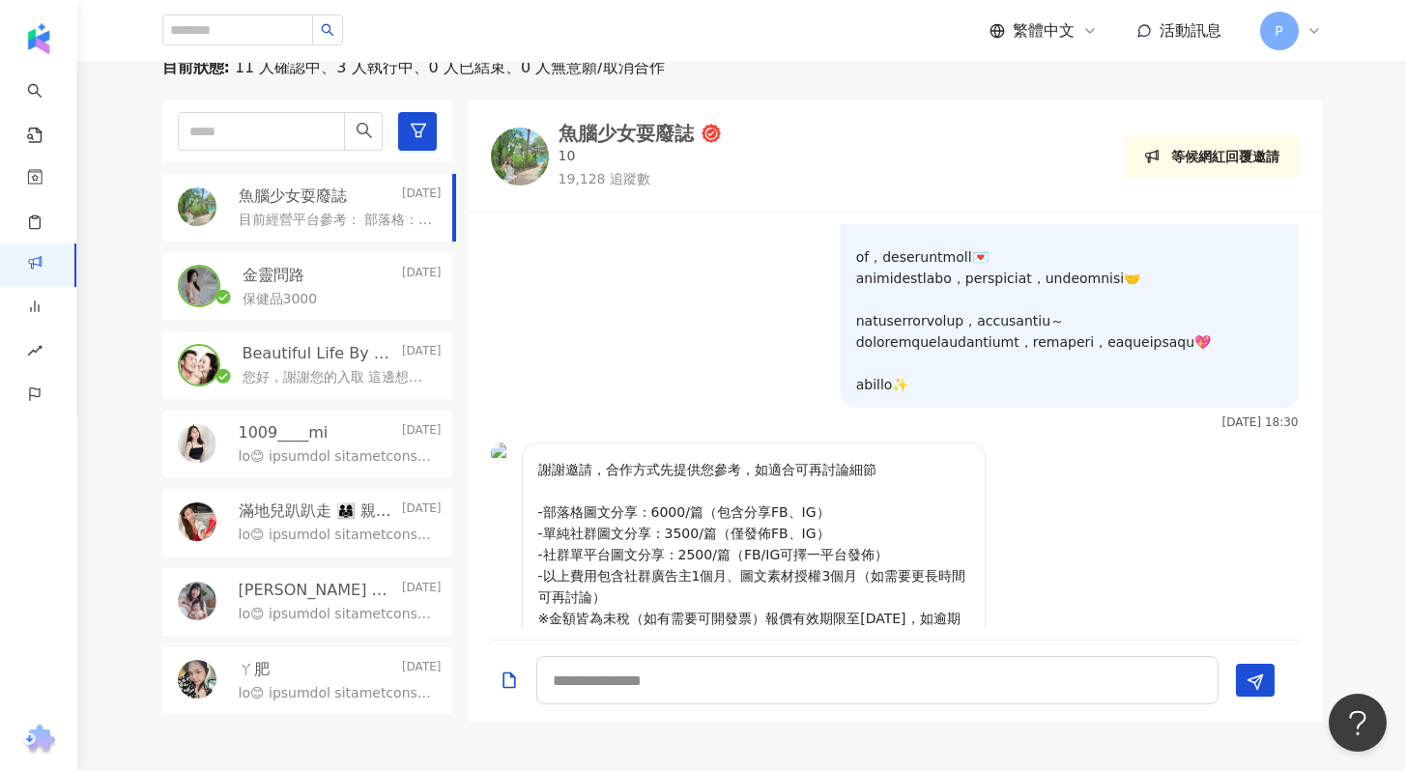
scroll to position [617, 0]
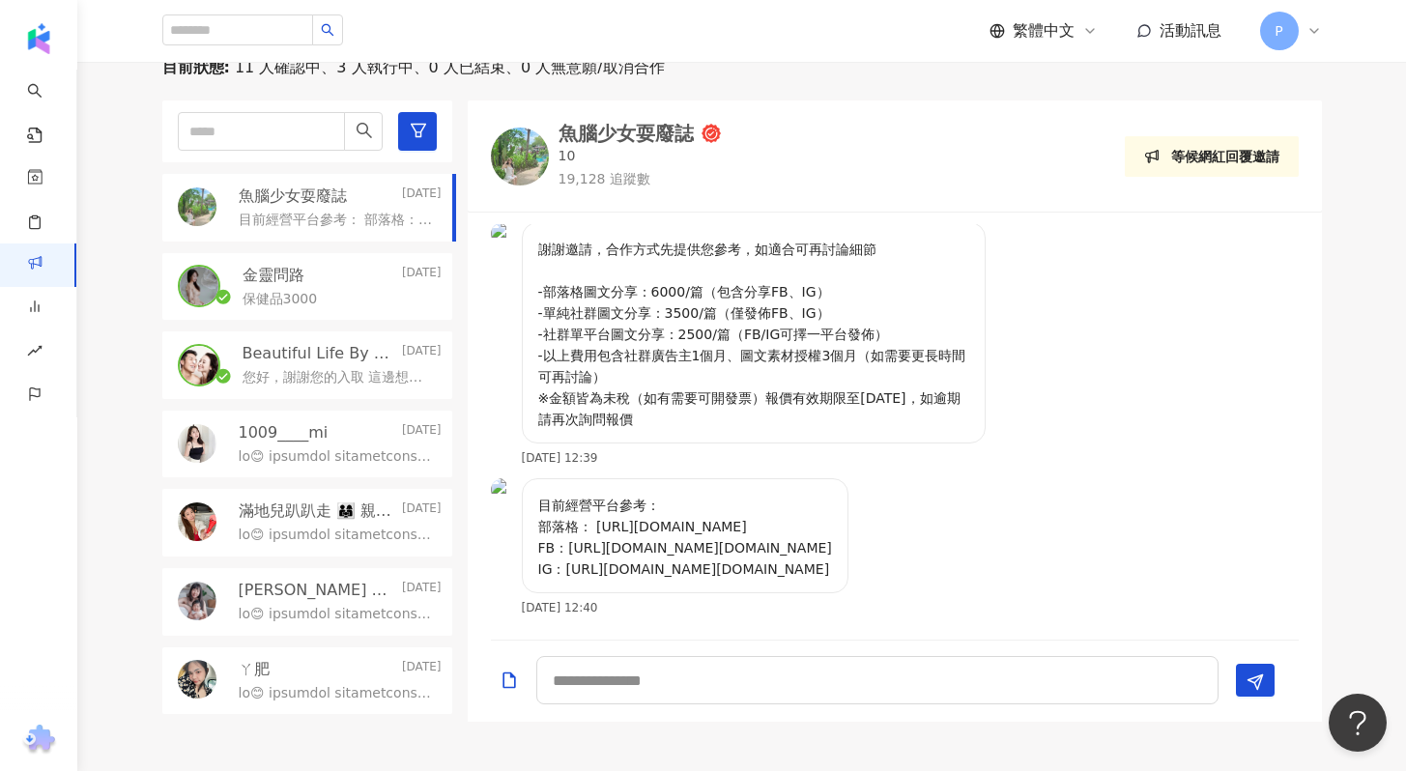
click at [611, 131] on div "魚腦少女耍廢誌" at bounding box center [625, 133] width 135 height 19
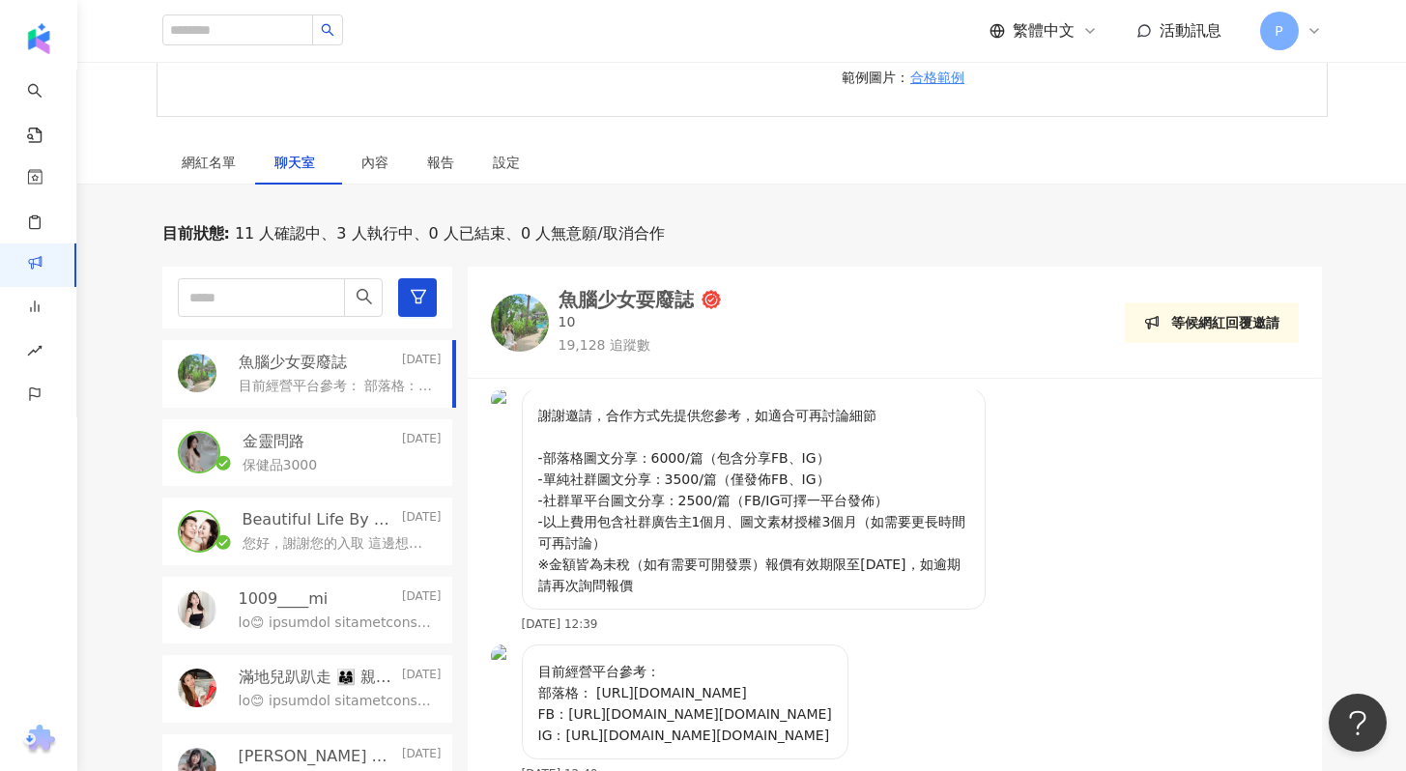
scroll to position [491, 0]
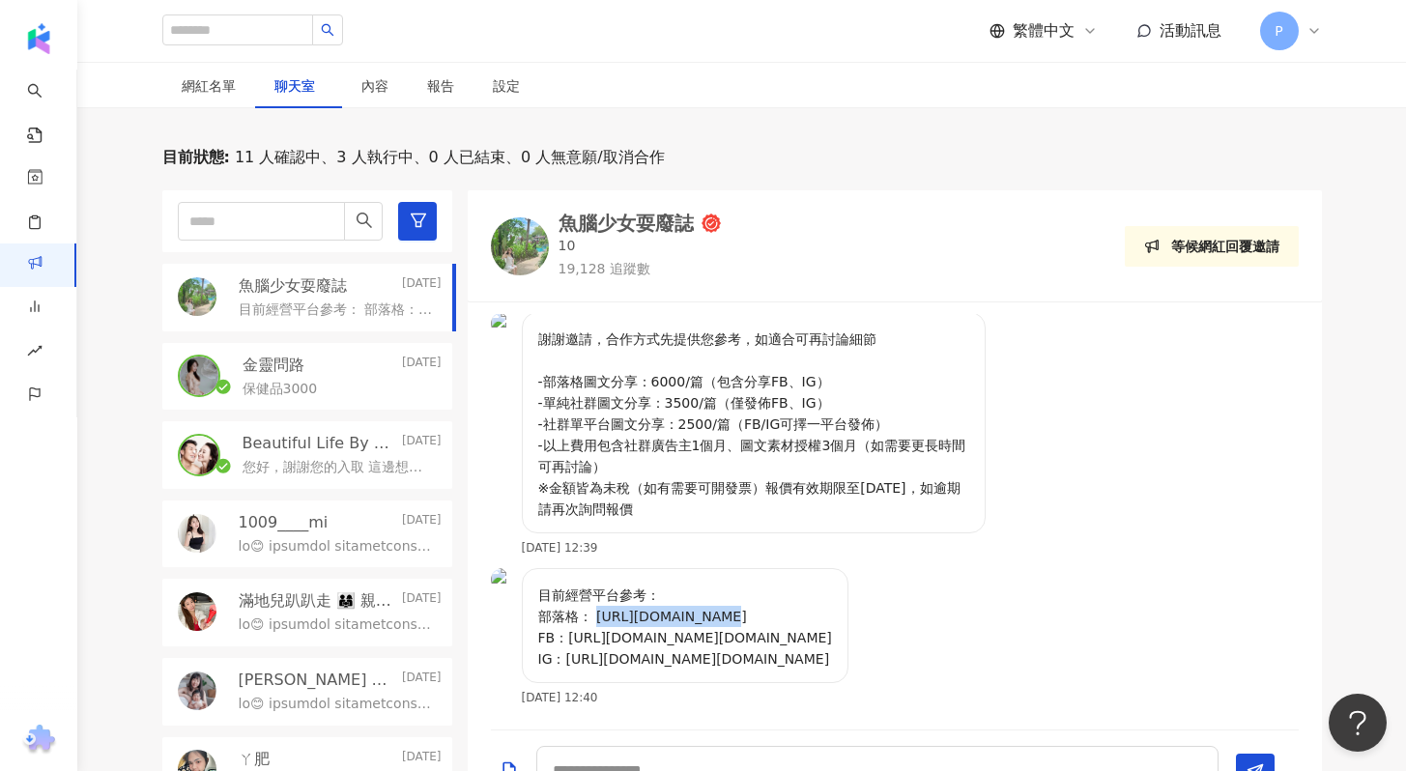
drag, startPoint x: 596, startPoint y: 616, endPoint x: 698, endPoint y: 609, distance: 102.7
click at [698, 609] on p "目前經營平台參考： 部落格： https://lazy10.tw FB：https://www.facebook.com/lazy10.tw IG：https…" at bounding box center [685, 626] width 294 height 85
copy p "https://lazy10.tw"
click at [575, 222] on div "魚腦少女耍廢誌" at bounding box center [625, 223] width 135 height 19
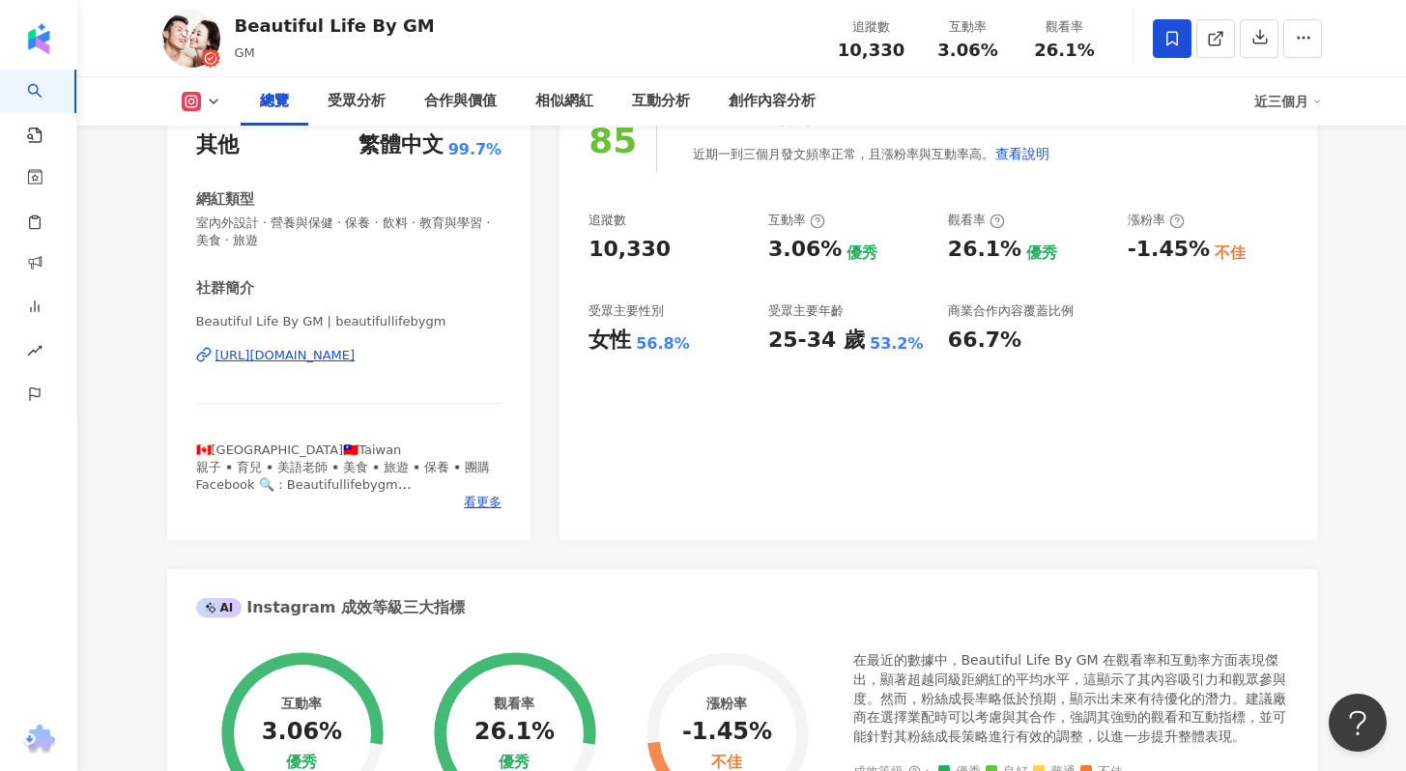
scroll to position [95, 0]
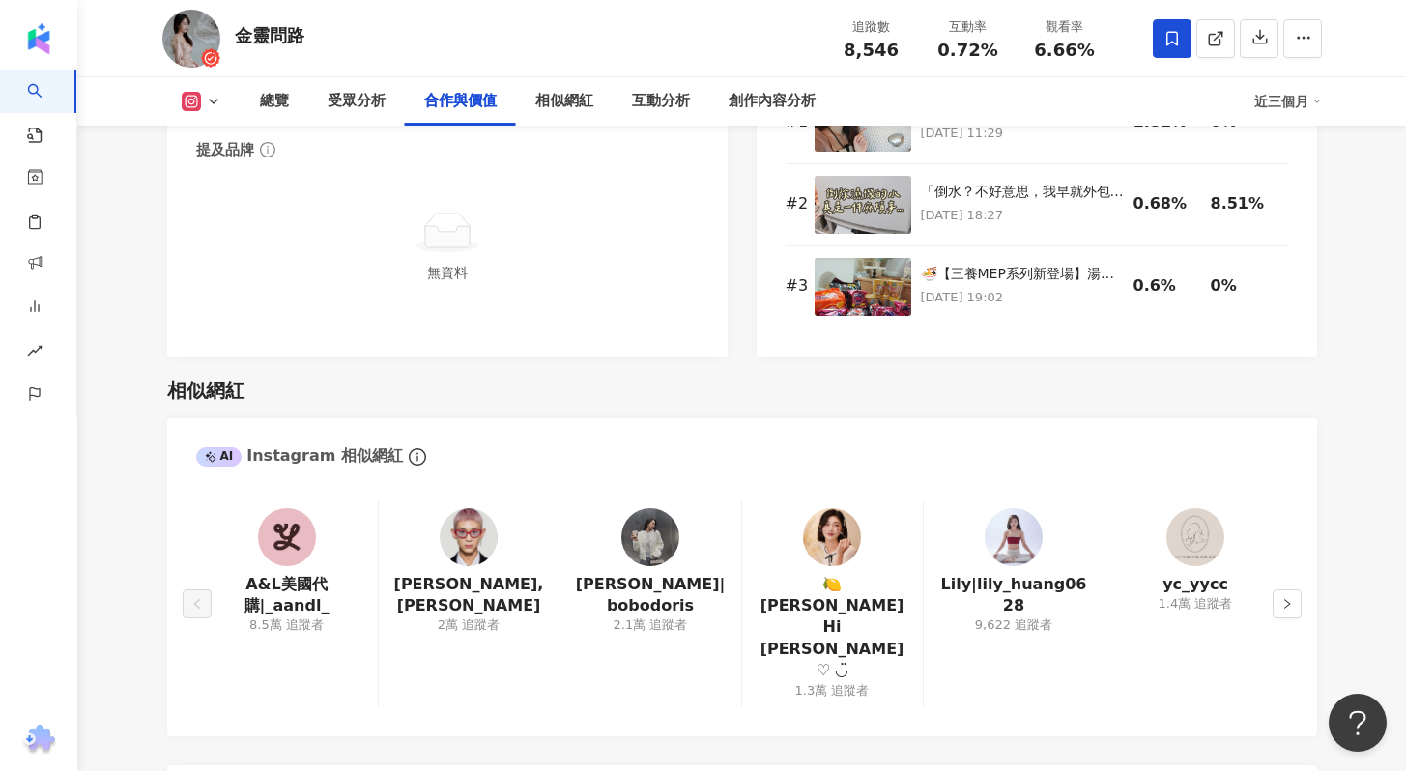
scroll to position [3003, 0]
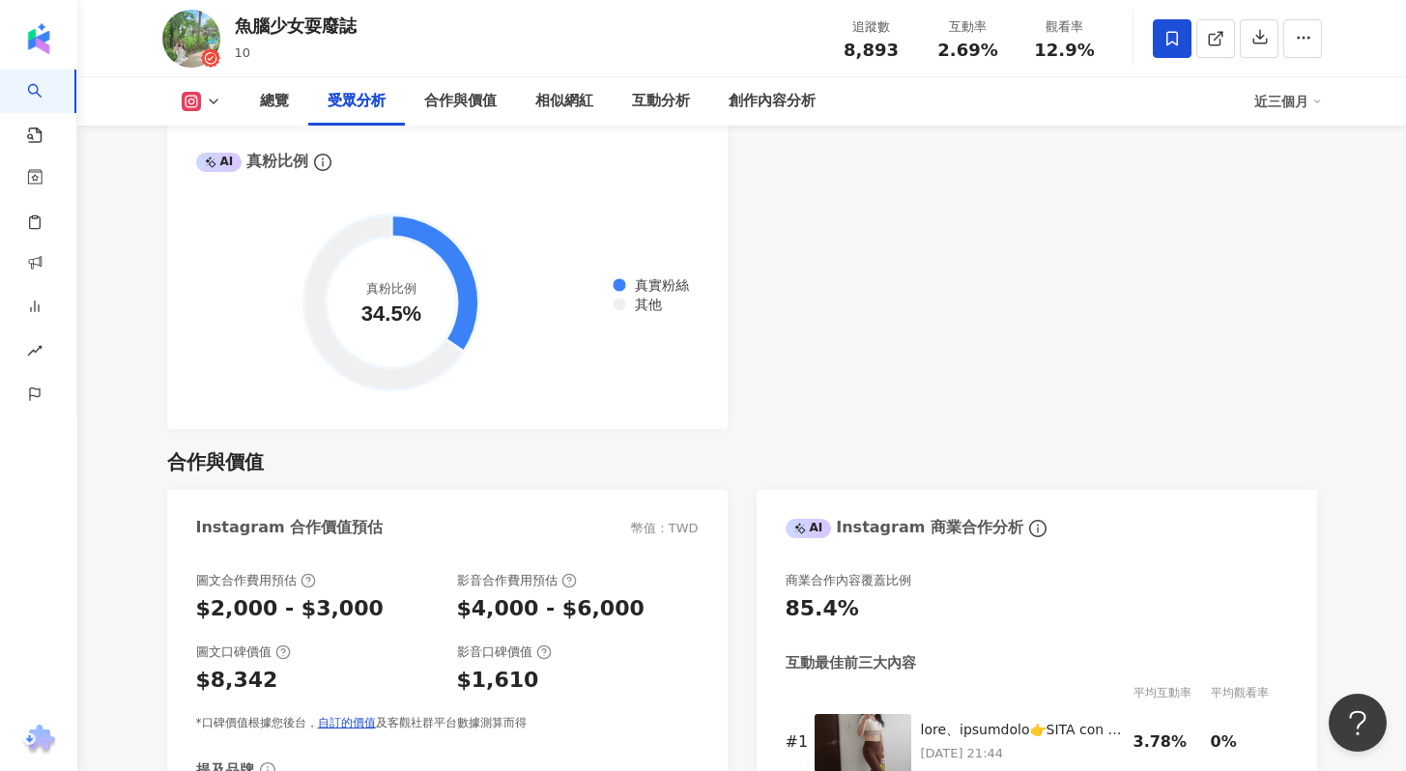
scroll to position [2310, 0]
